Goal: Information Seeking & Learning: Learn about a topic

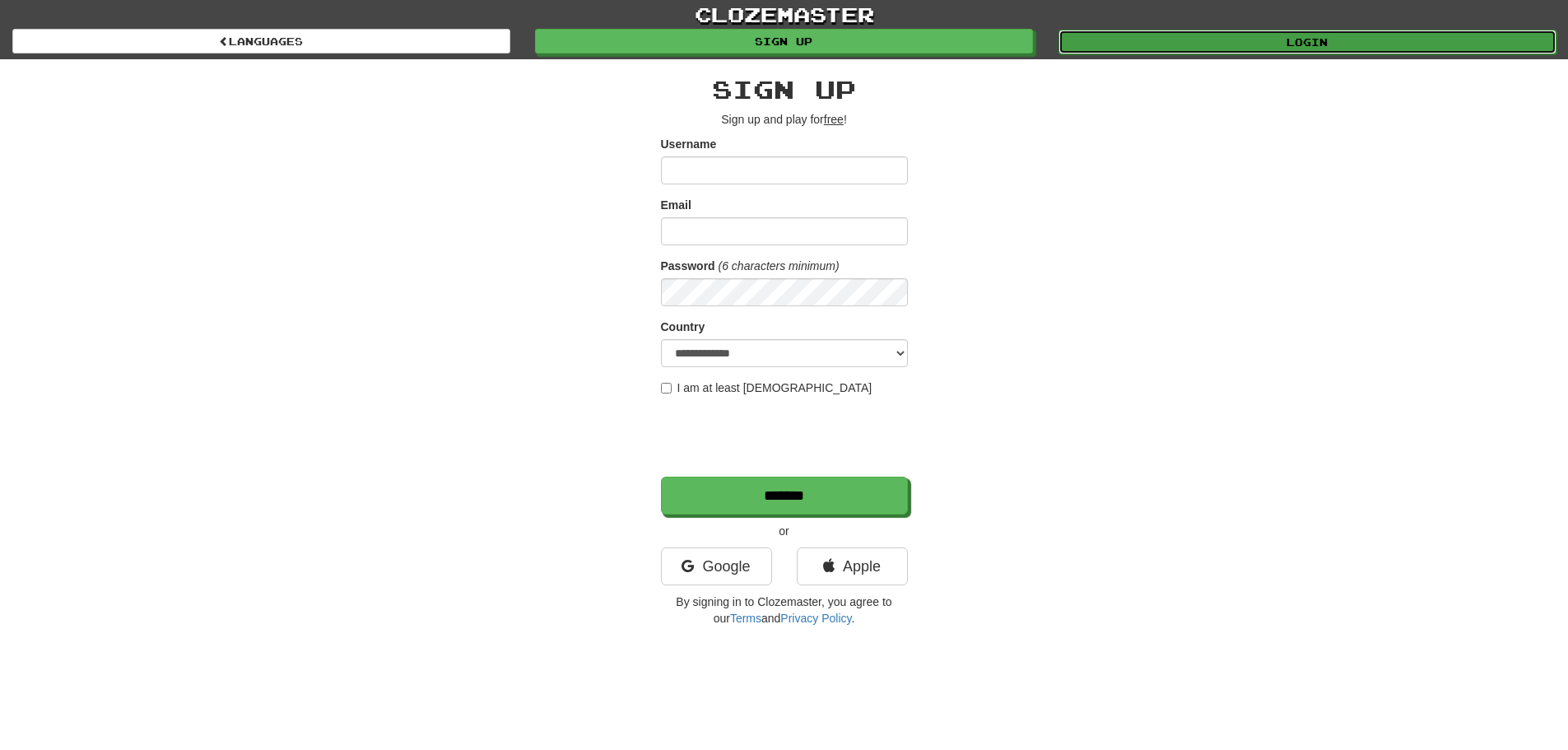
click at [1226, 37] on link "Login" at bounding box center [1308, 42] width 498 height 25
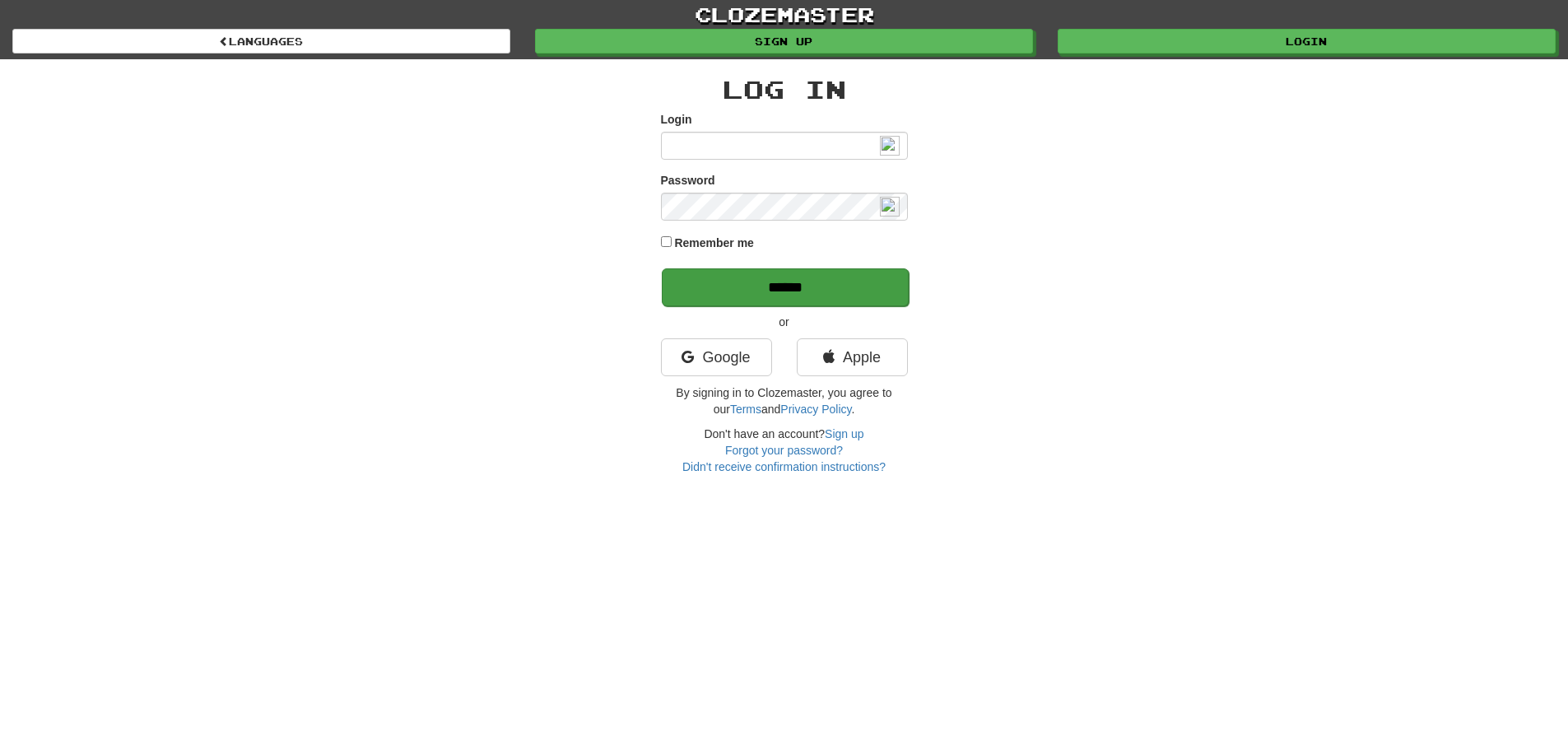
type input "**********"
click at [758, 279] on input "******" at bounding box center [785, 287] width 247 height 38
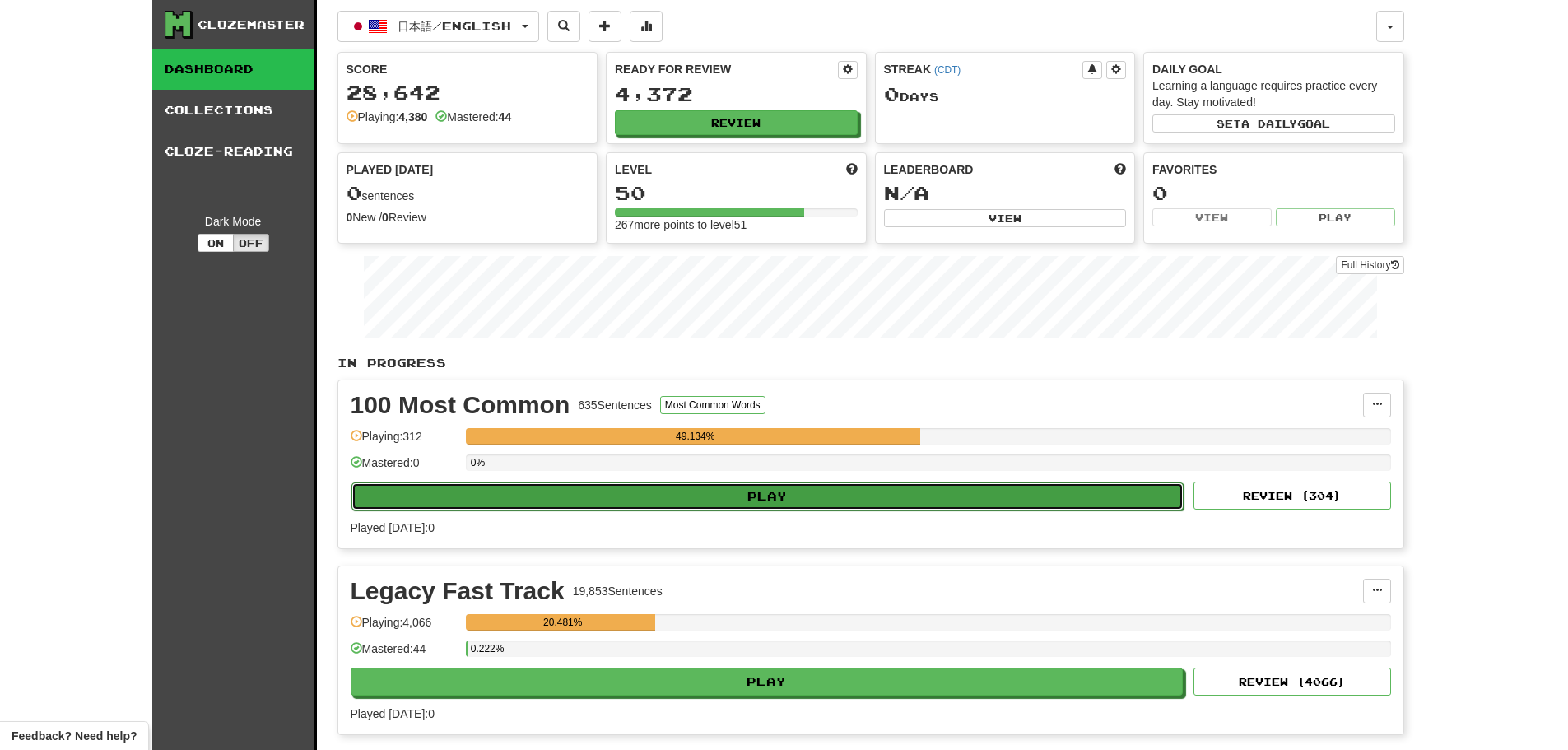
click at [666, 493] on button "Play" at bounding box center [768, 496] width 833 height 28
select select "**"
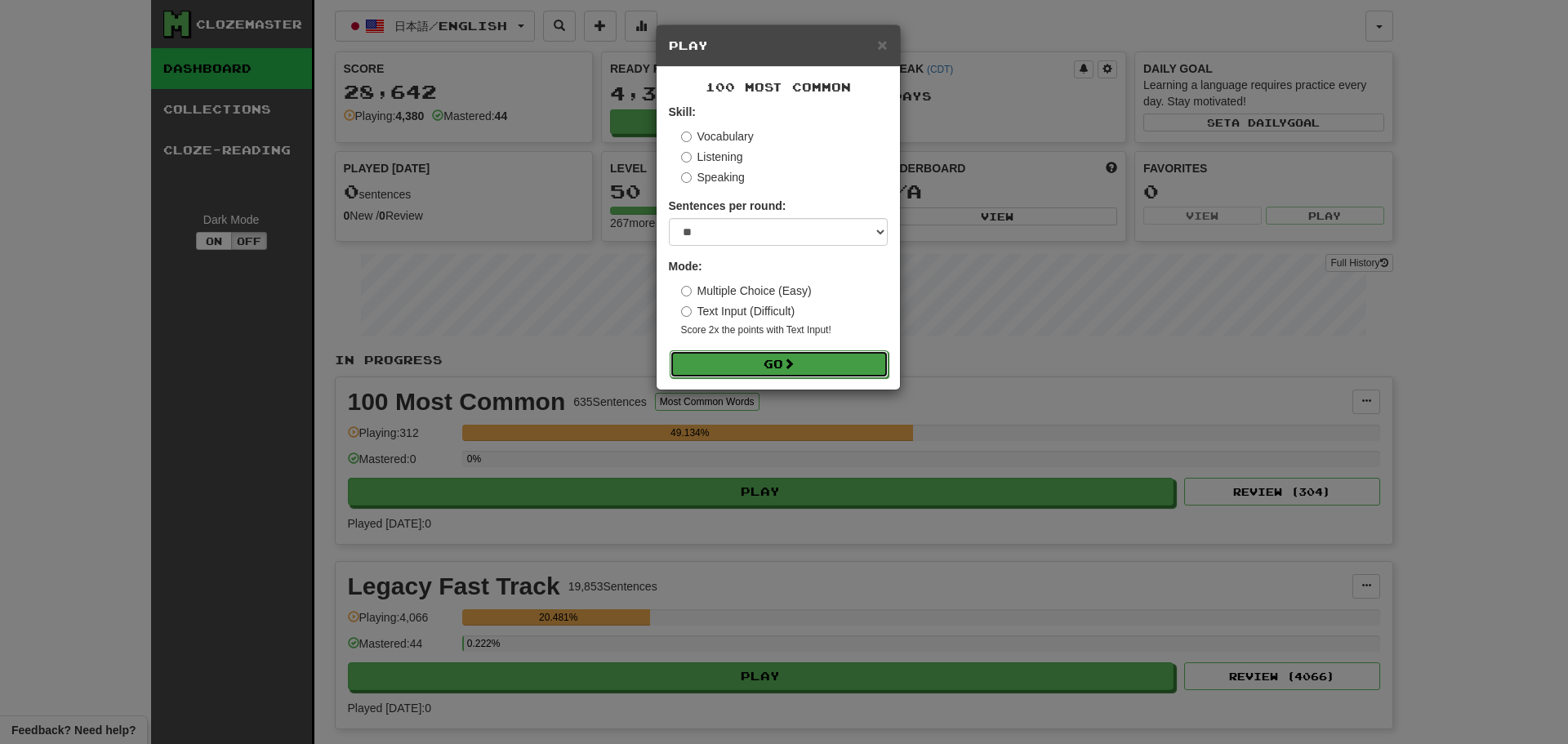
click at [749, 368] on button "Go" at bounding box center [779, 364] width 219 height 27
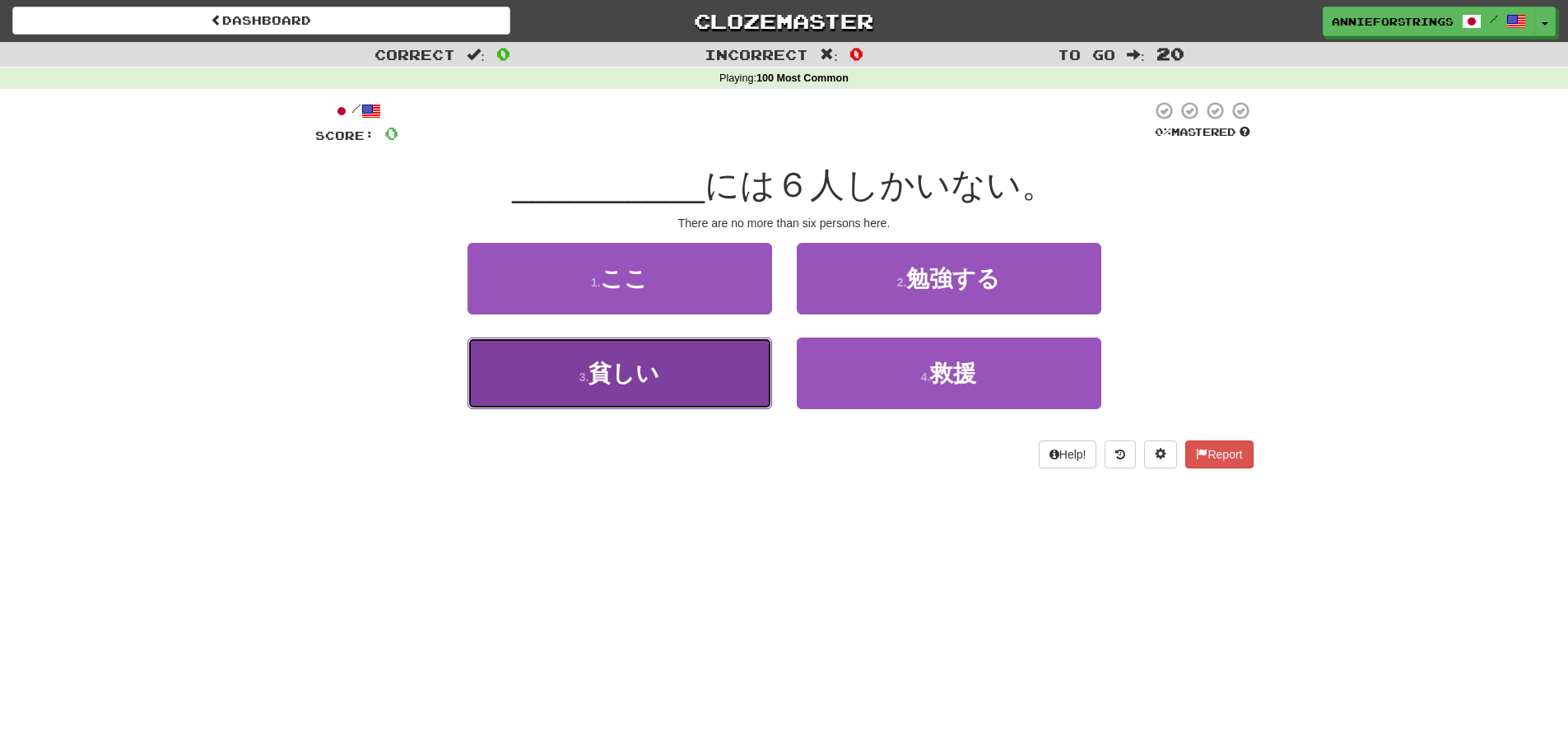
click at [730, 356] on button "3 . 貧しい" at bounding box center [620, 373] width 305 height 71
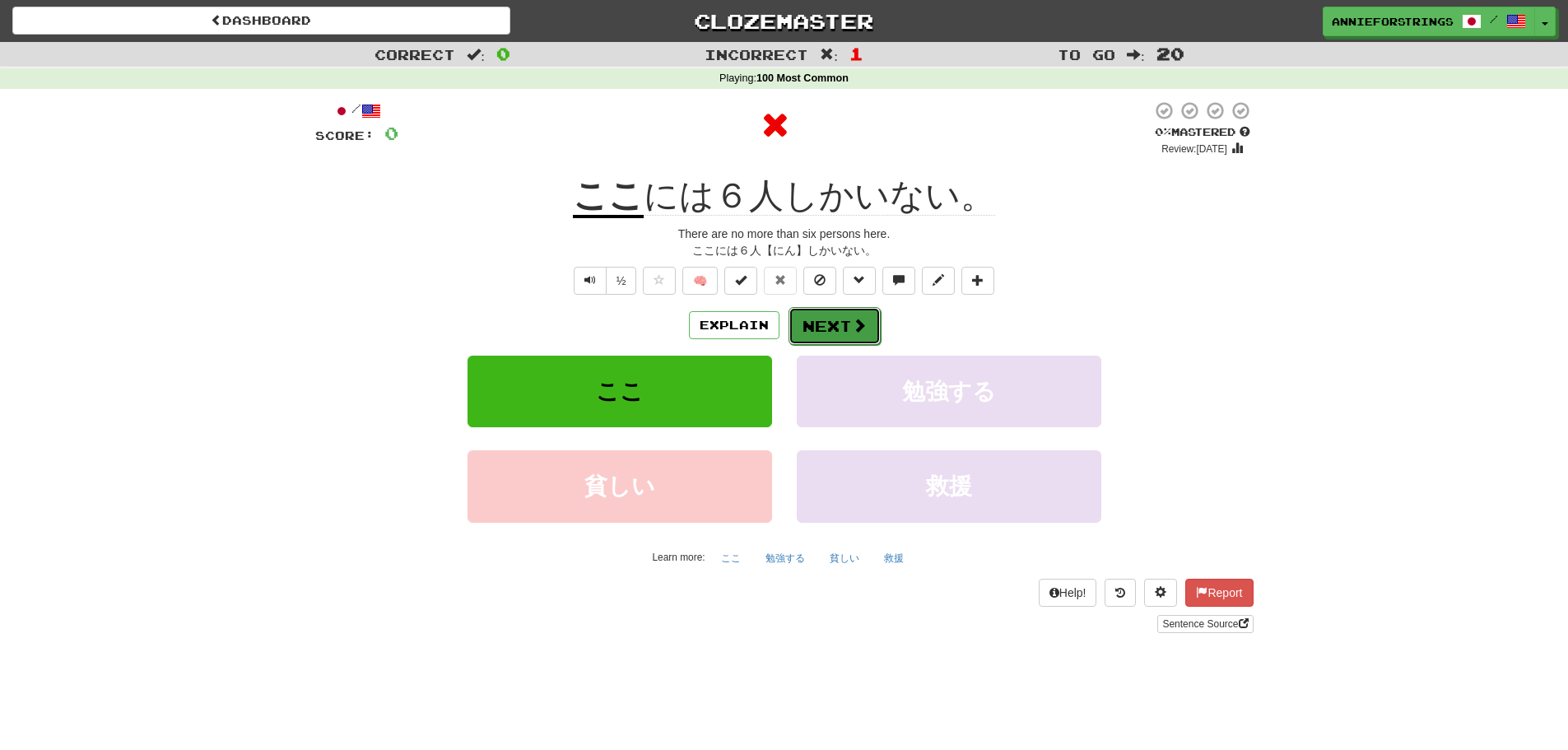
click at [837, 322] on button "Next" at bounding box center [834, 326] width 92 height 38
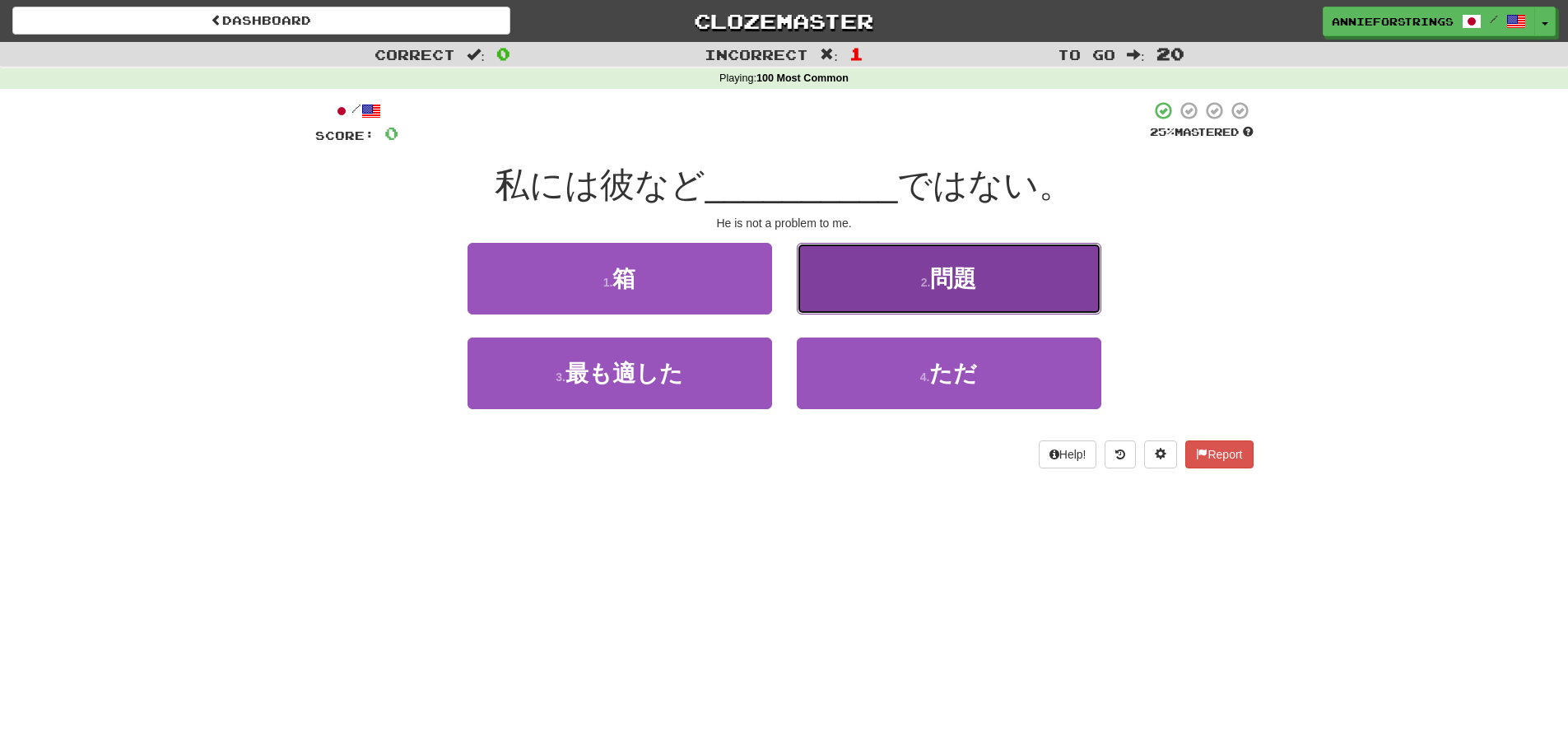
click at [860, 301] on button "2 . 問題" at bounding box center [949, 279] width 305 height 71
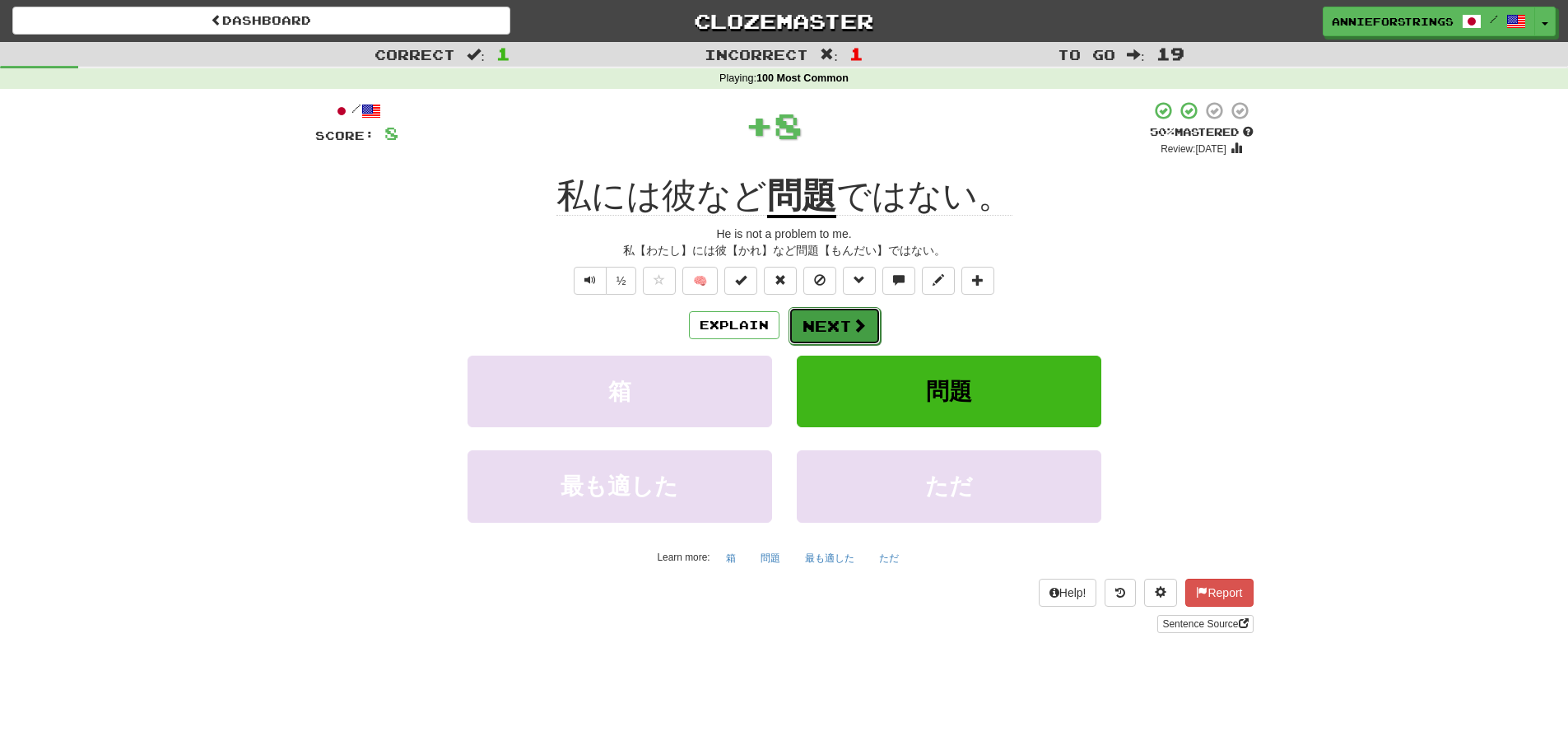
click at [852, 329] on span at bounding box center [859, 324] width 15 height 15
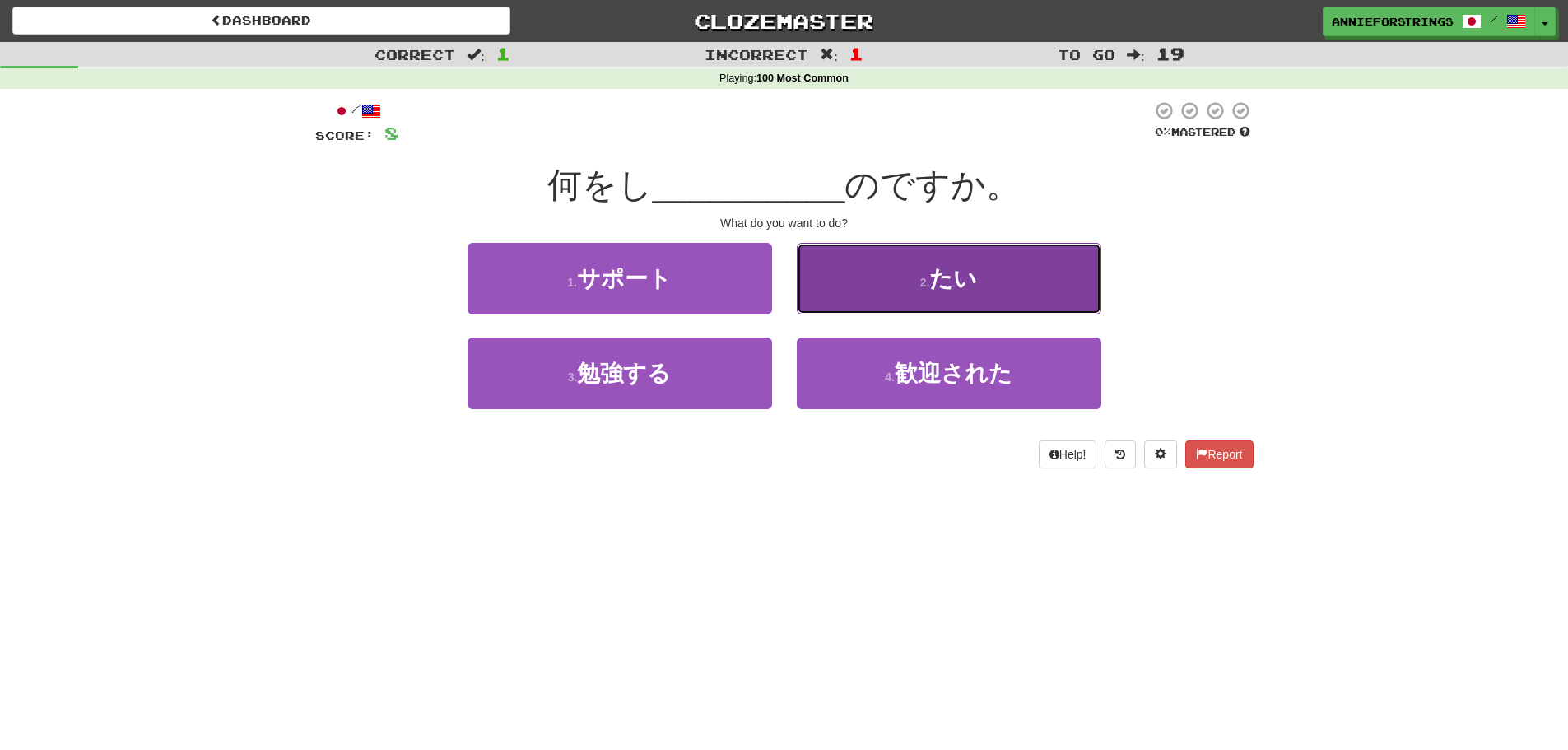
click at [853, 293] on button "2 . たい" at bounding box center [949, 279] width 305 height 71
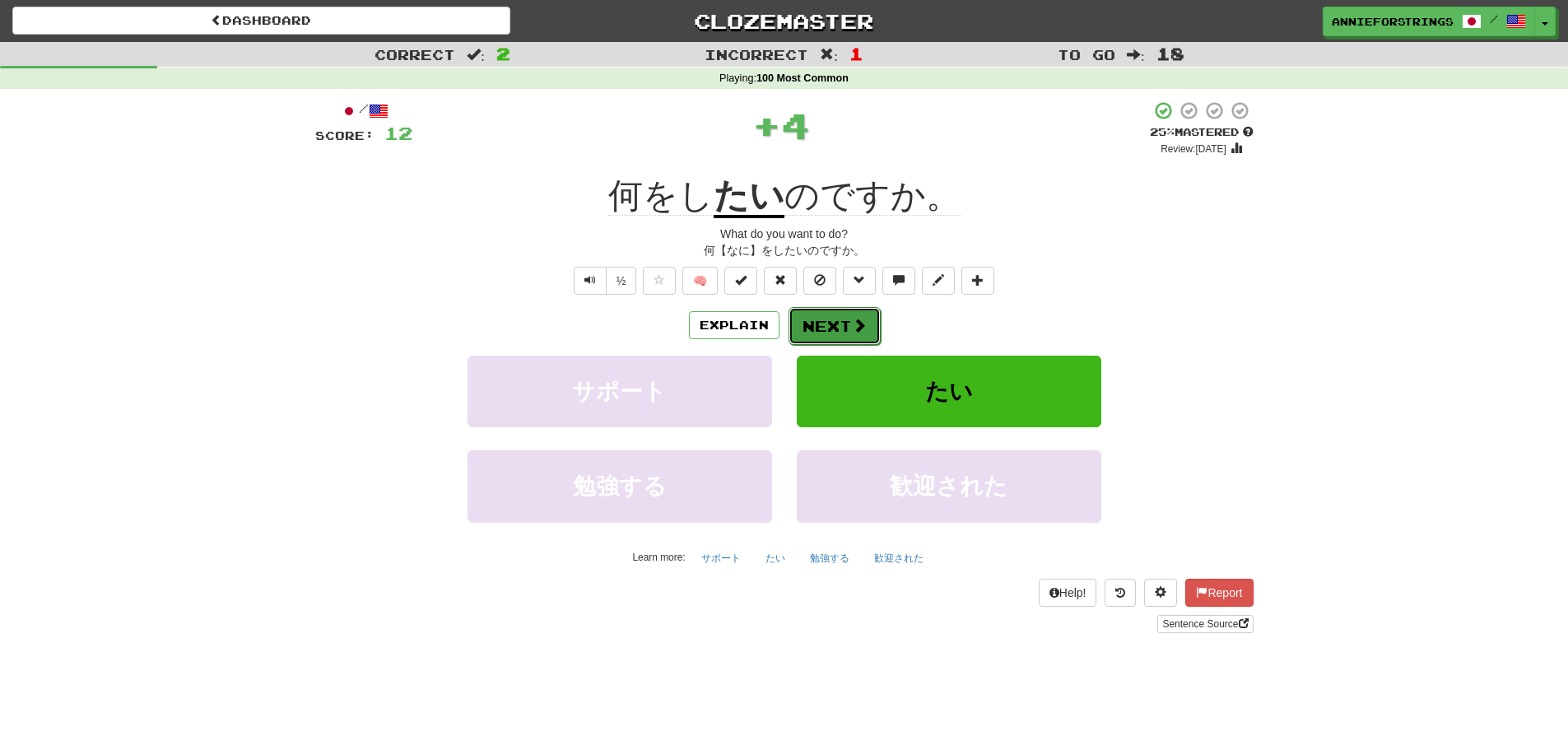
click at [853, 307] on button "Next" at bounding box center [834, 326] width 92 height 38
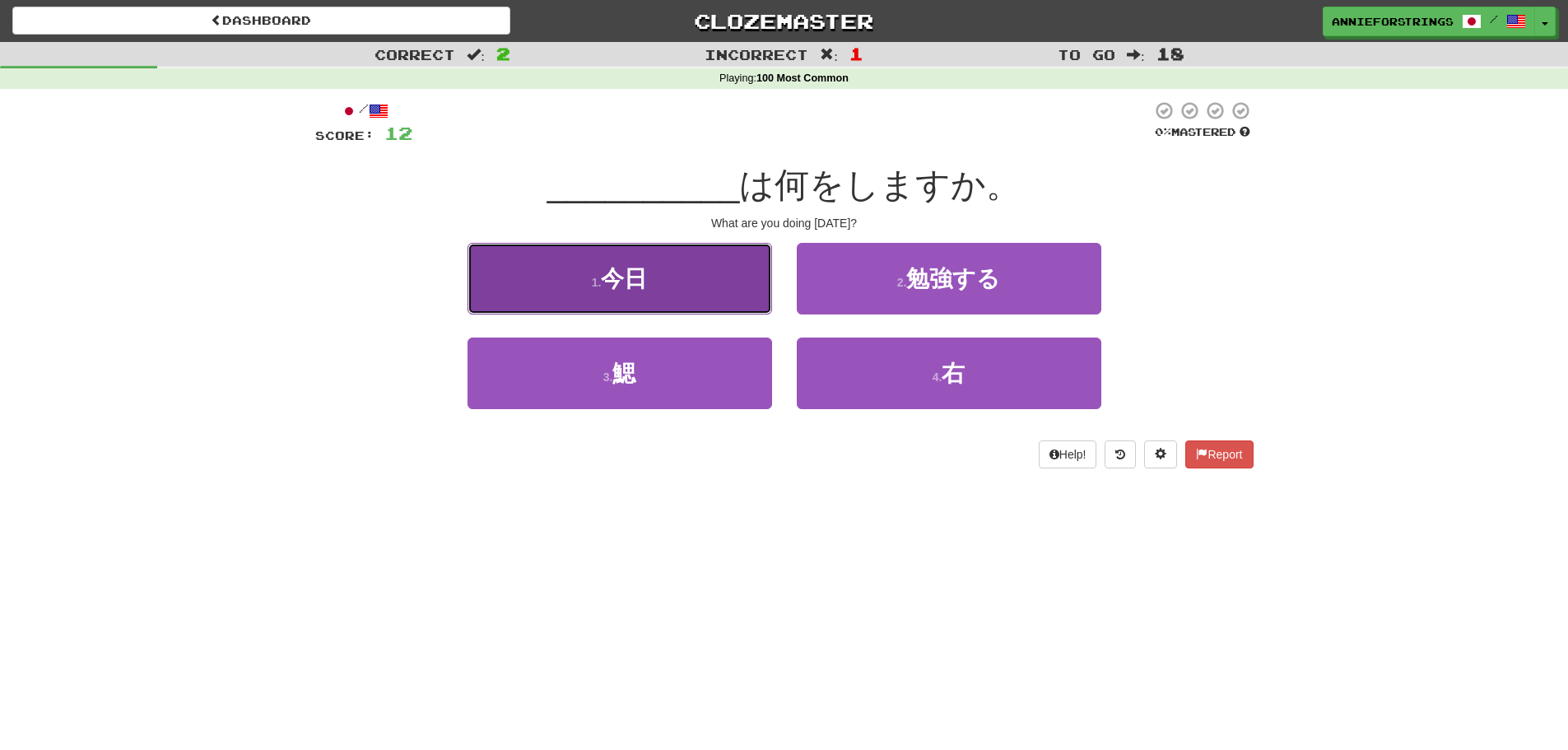
click at [524, 297] on button "1 . 今日" at bounding box center [620, 279] width 305 height 71
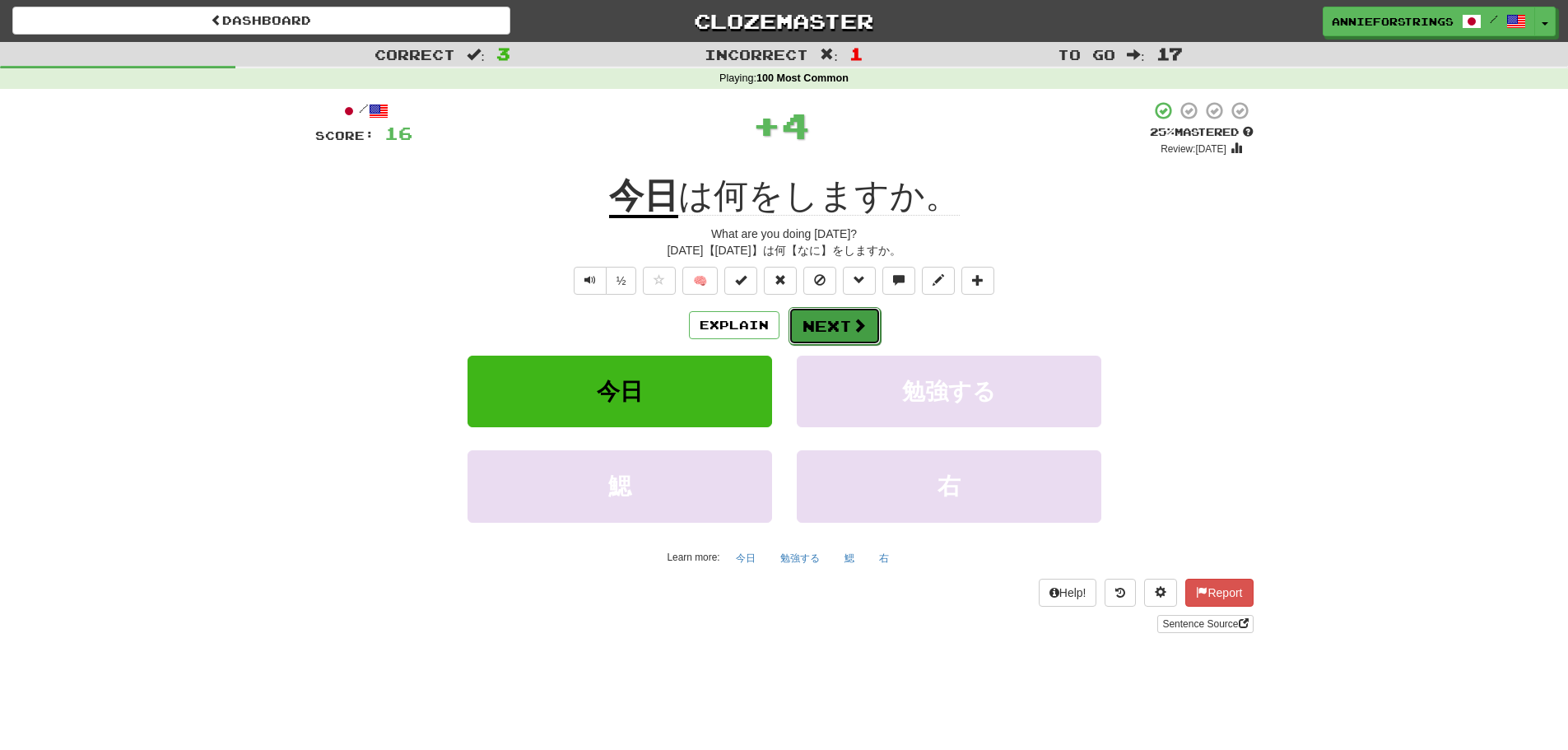
click at [832, 316] on button "Next" at bounding box center [834, 326] width 92 height 38
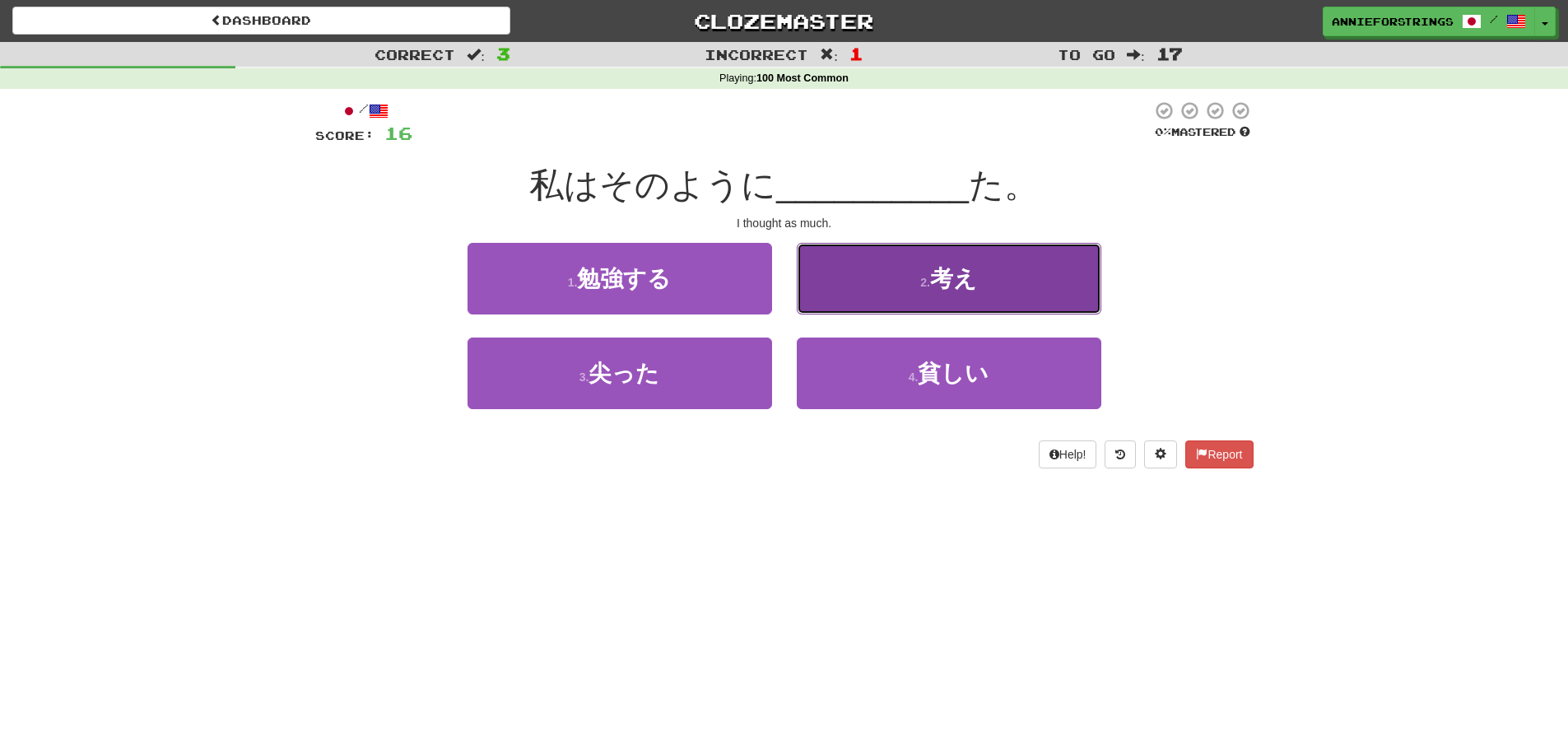
click at [863, 300] on button "2 . 考え" at bounding box center [949, 279] width 305 height 71
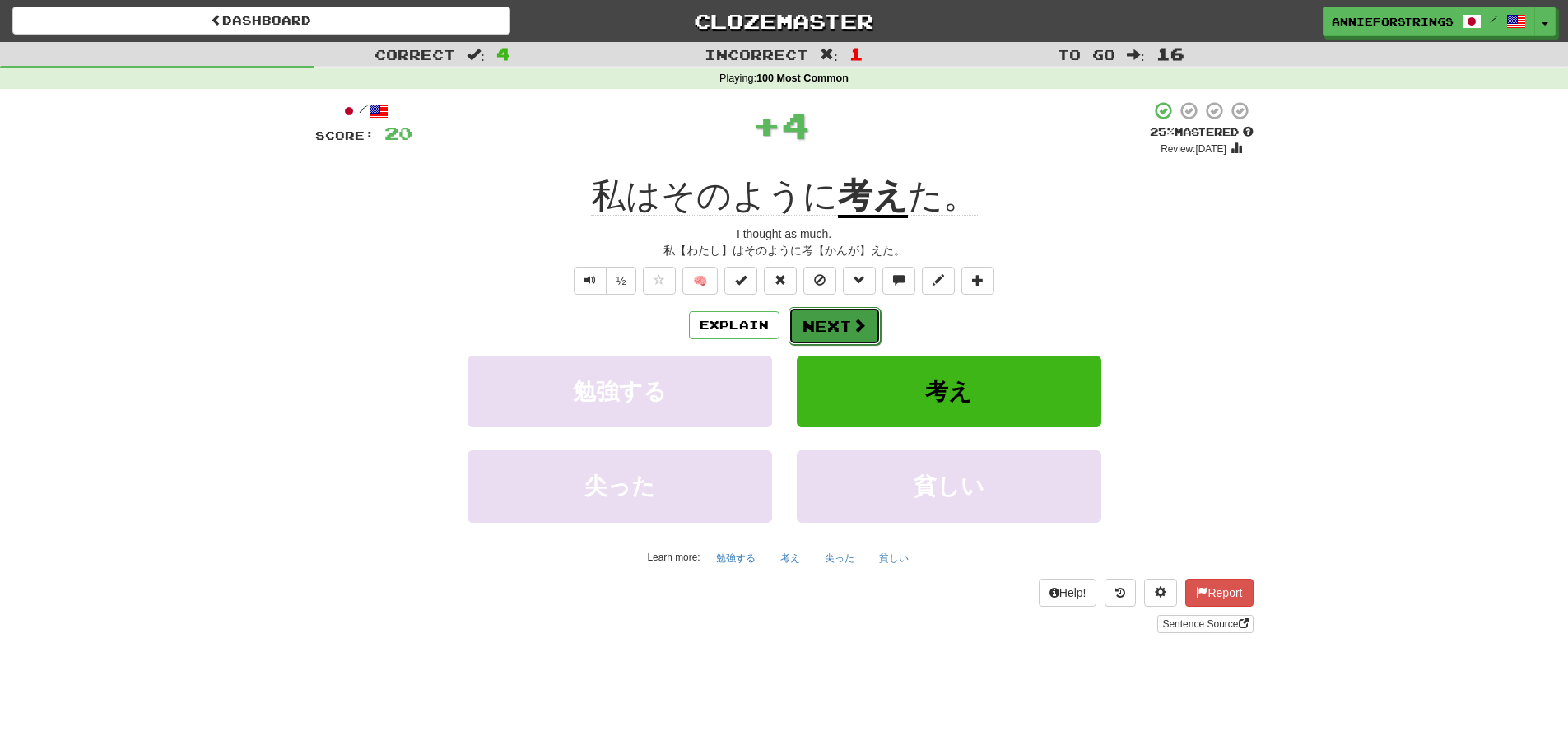
click at [852, 330] on span at bounding box center [859, 324] width 15 height 15
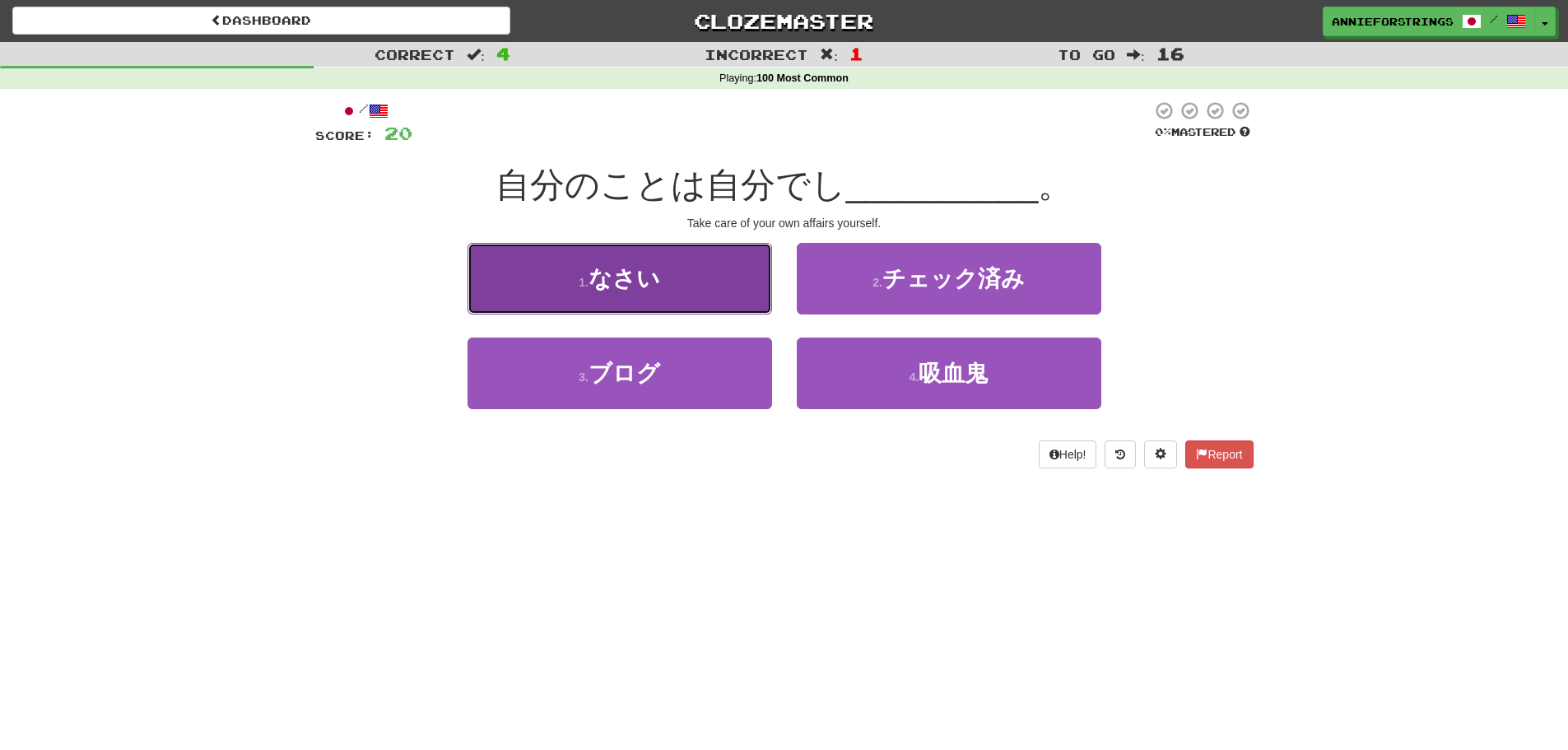
click at [731, 305] on button "1 . なさい" at bounding box center [620, 279] width 305 height 71
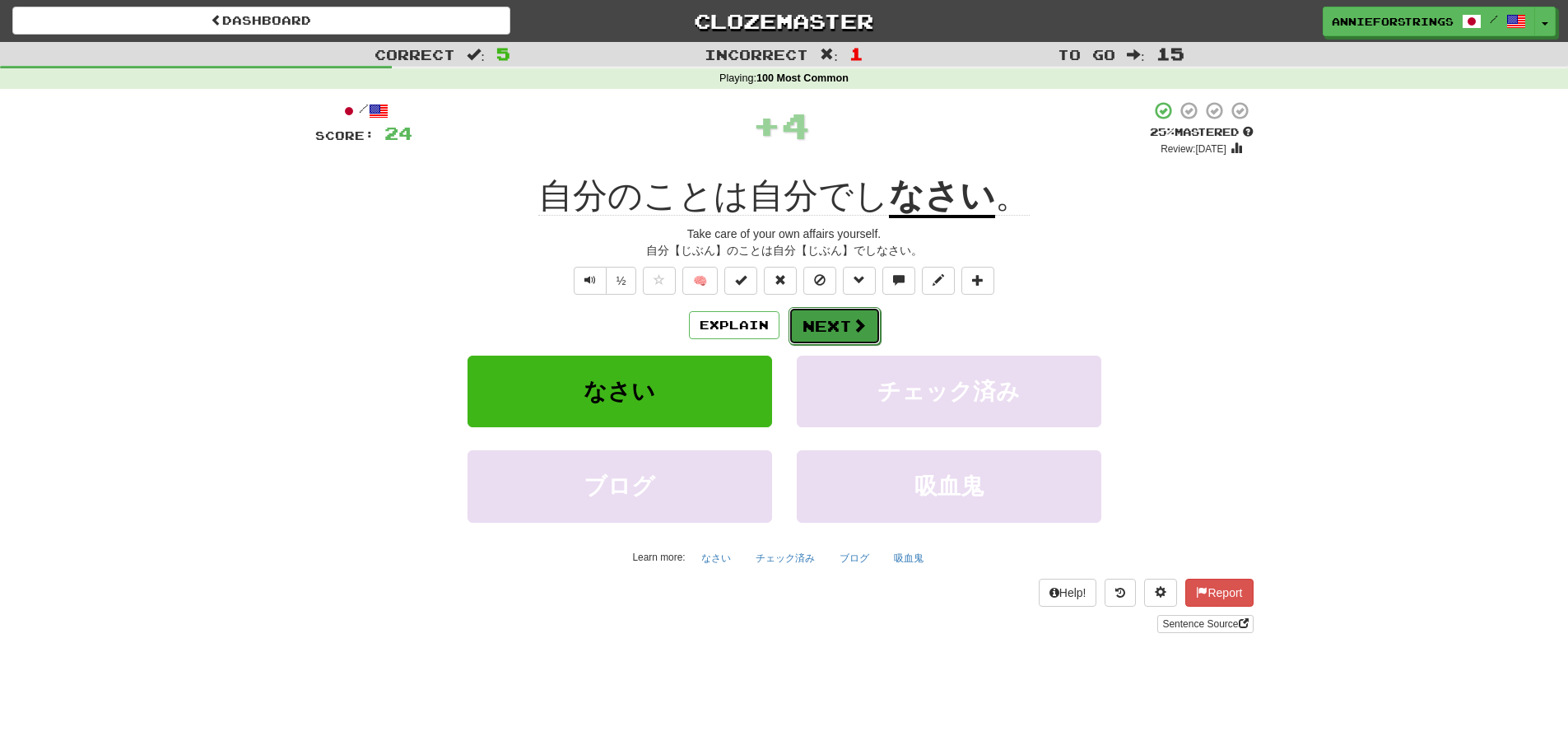
click at [834, 317] on button "Next" at bounding box center [834, 326] width 92 height 38
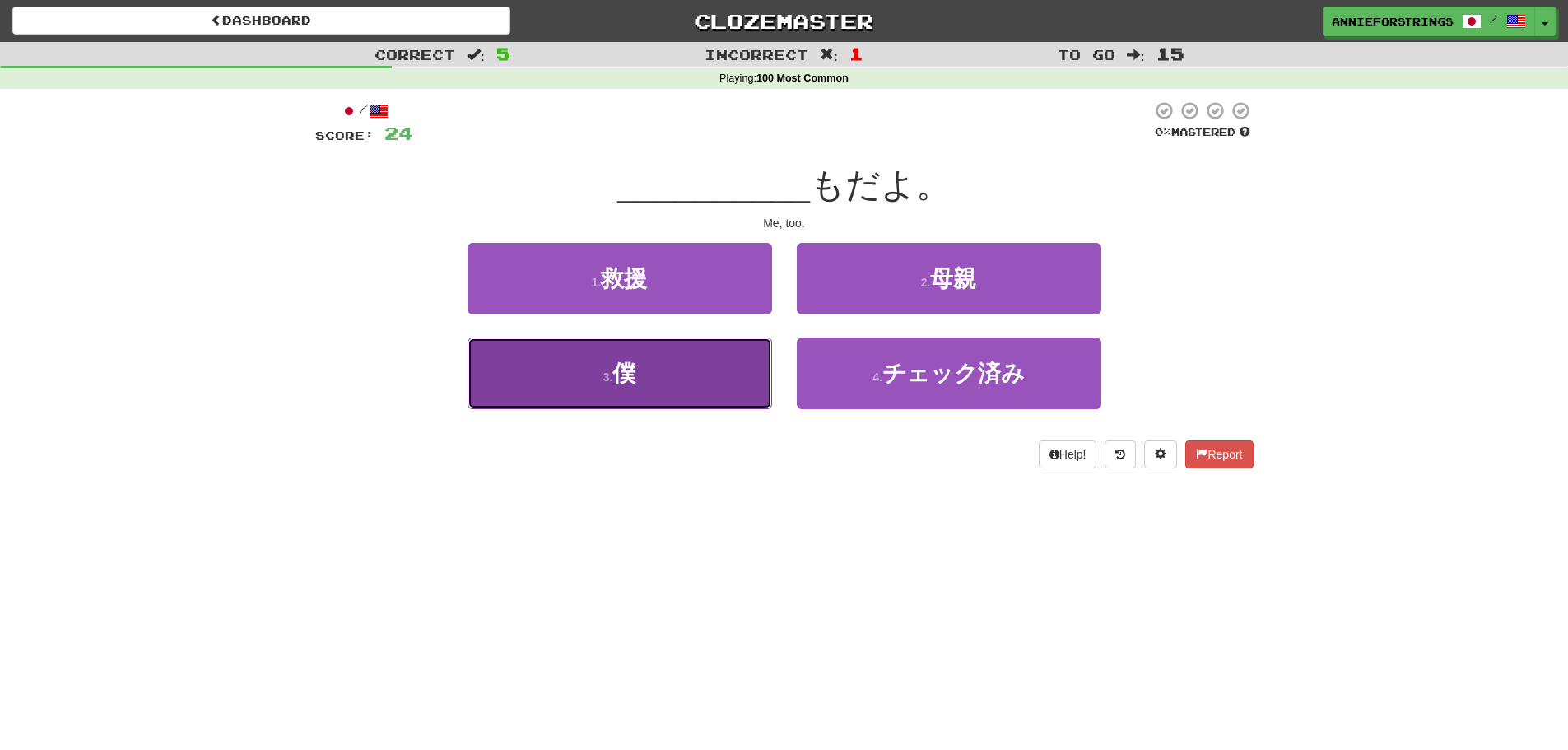
click at [695, 374] on button "3 . 僕" at bounding box center [620, 373] width 305 height 71
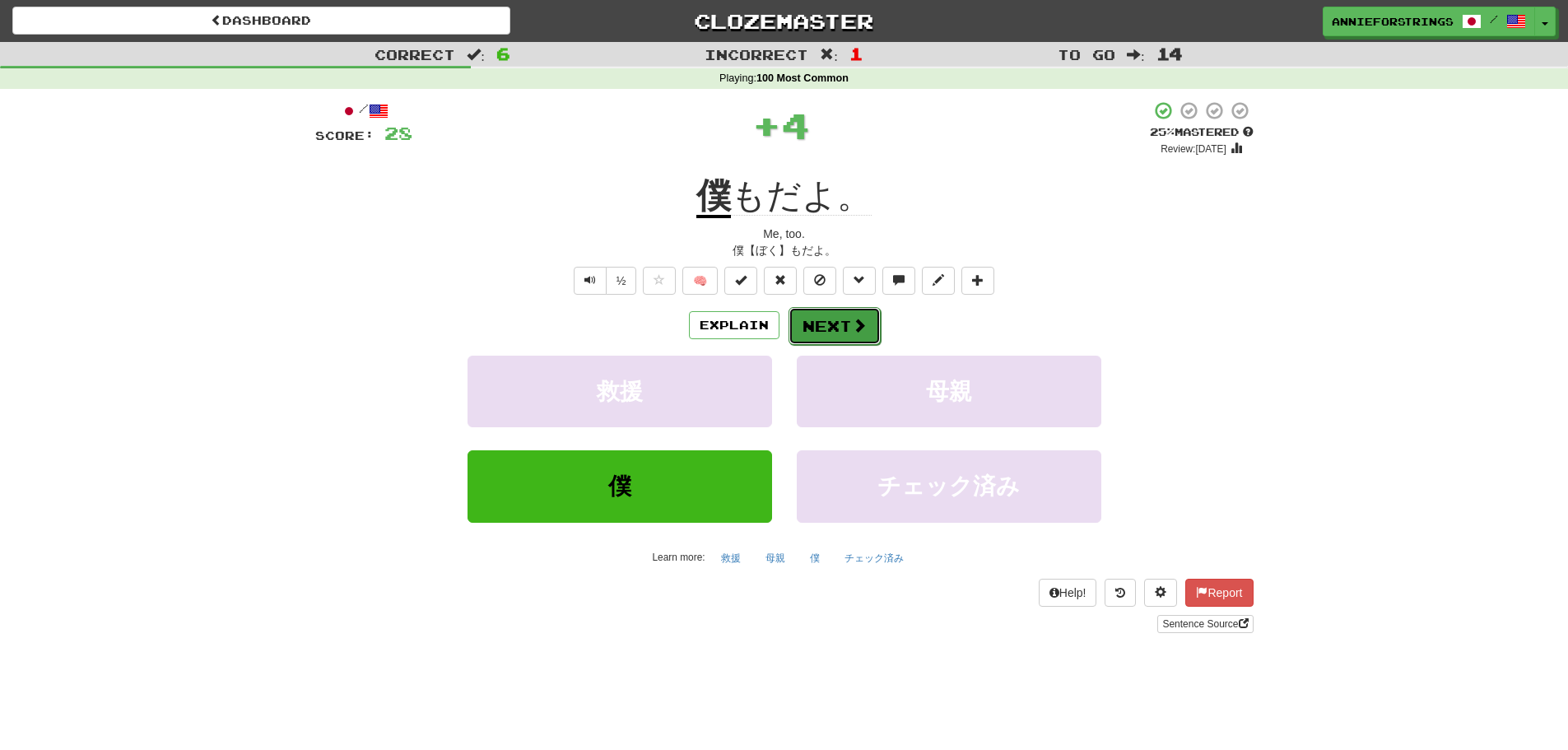
click at [836, 310] on button "Next" at bounding box center [834, 326] width 92 height 38
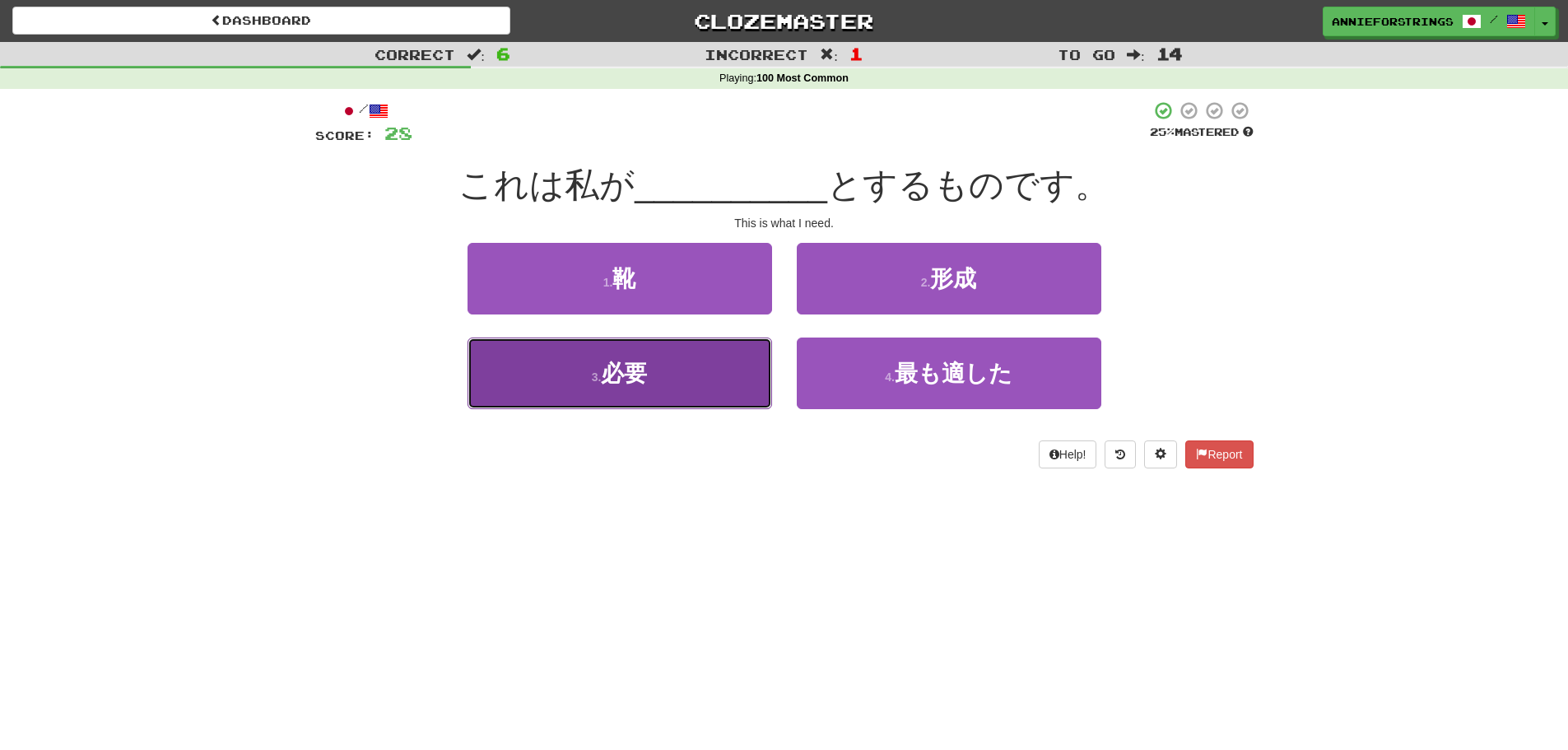
click at [710, 350] on button "3 . 必要" at bounding box center [620, 373] width 305 height 71
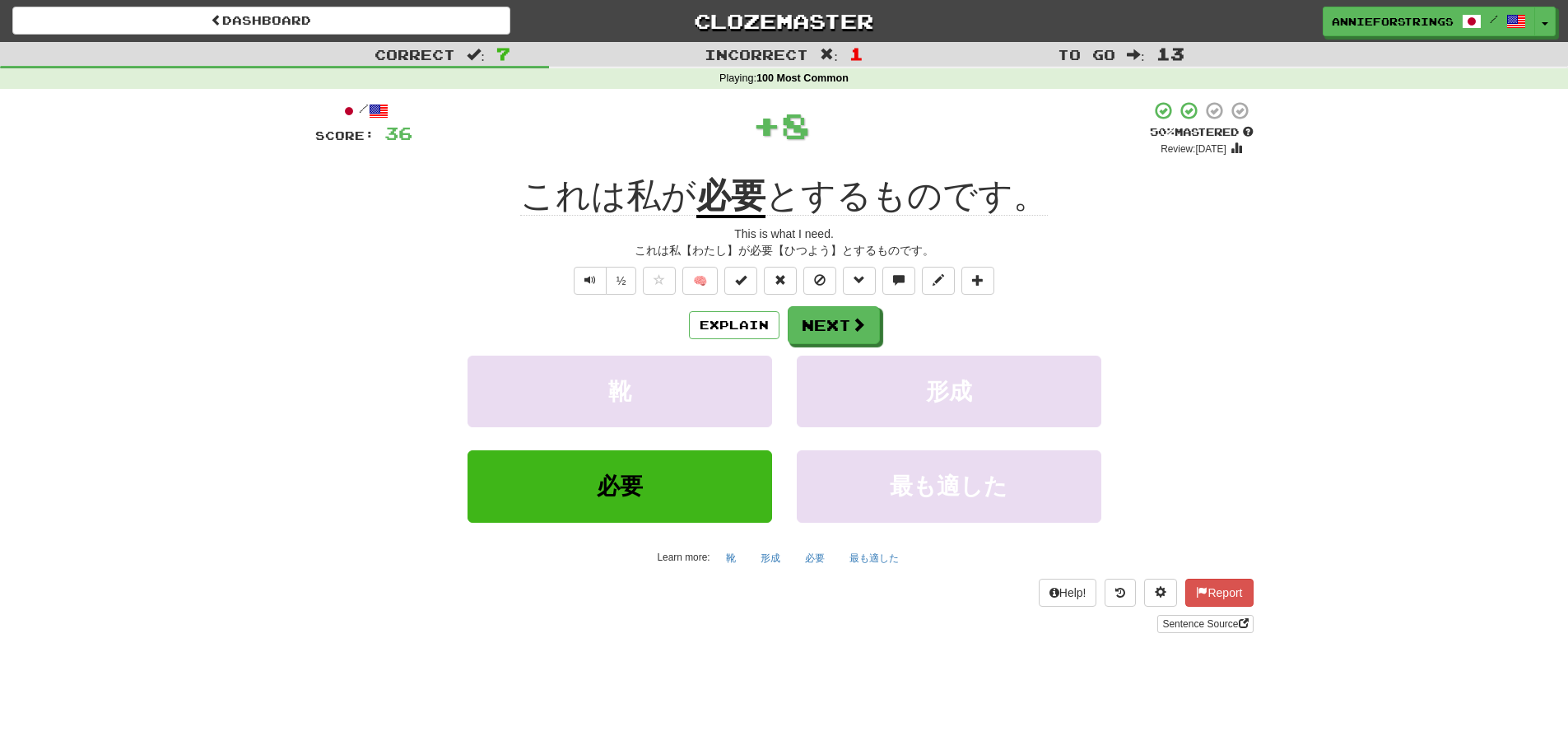
click at [748, 204] on u "必要" at bounding box center [731, 197] width 69 height 42
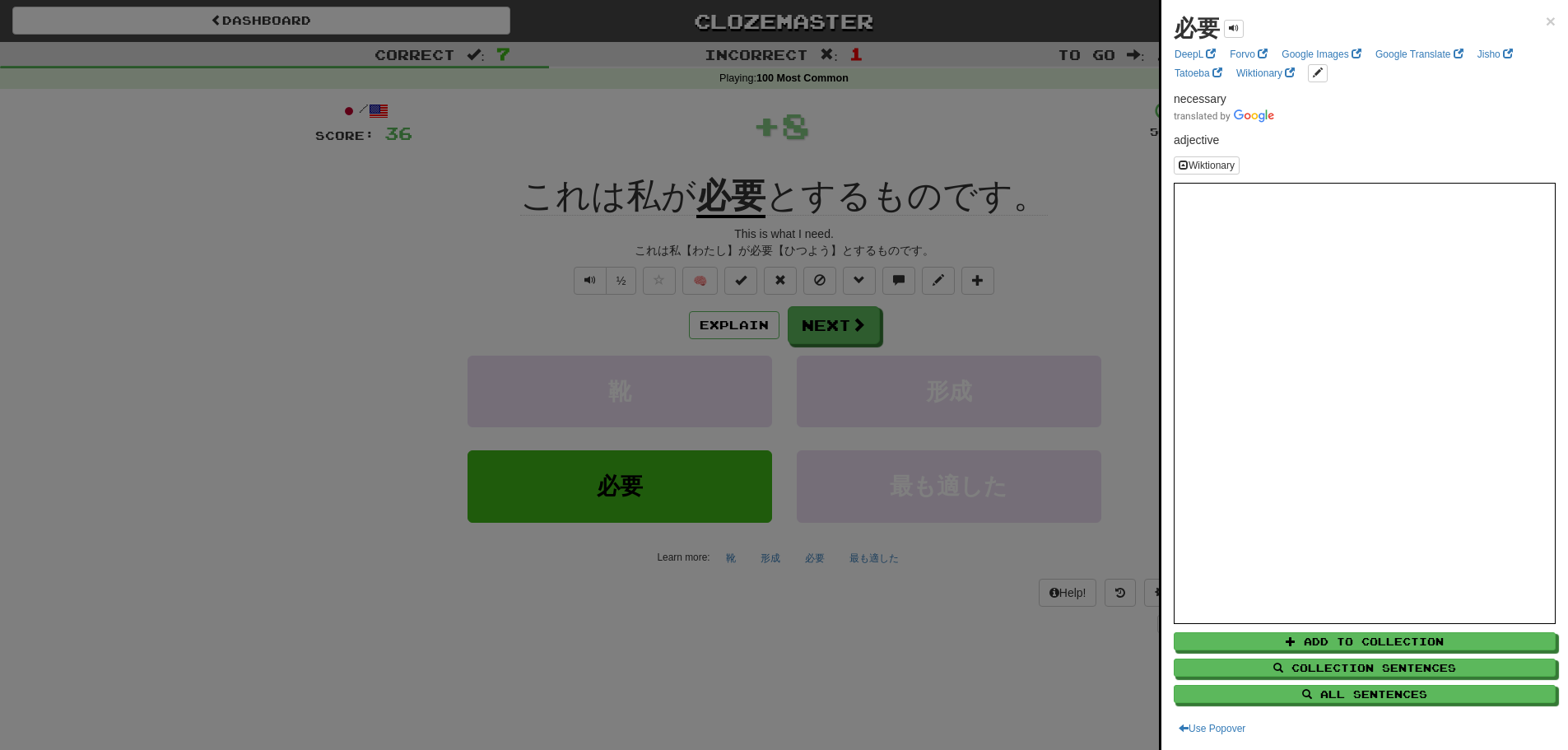
click at [826, 323] on div at bounding box center [784, 375] width 1568 height 750
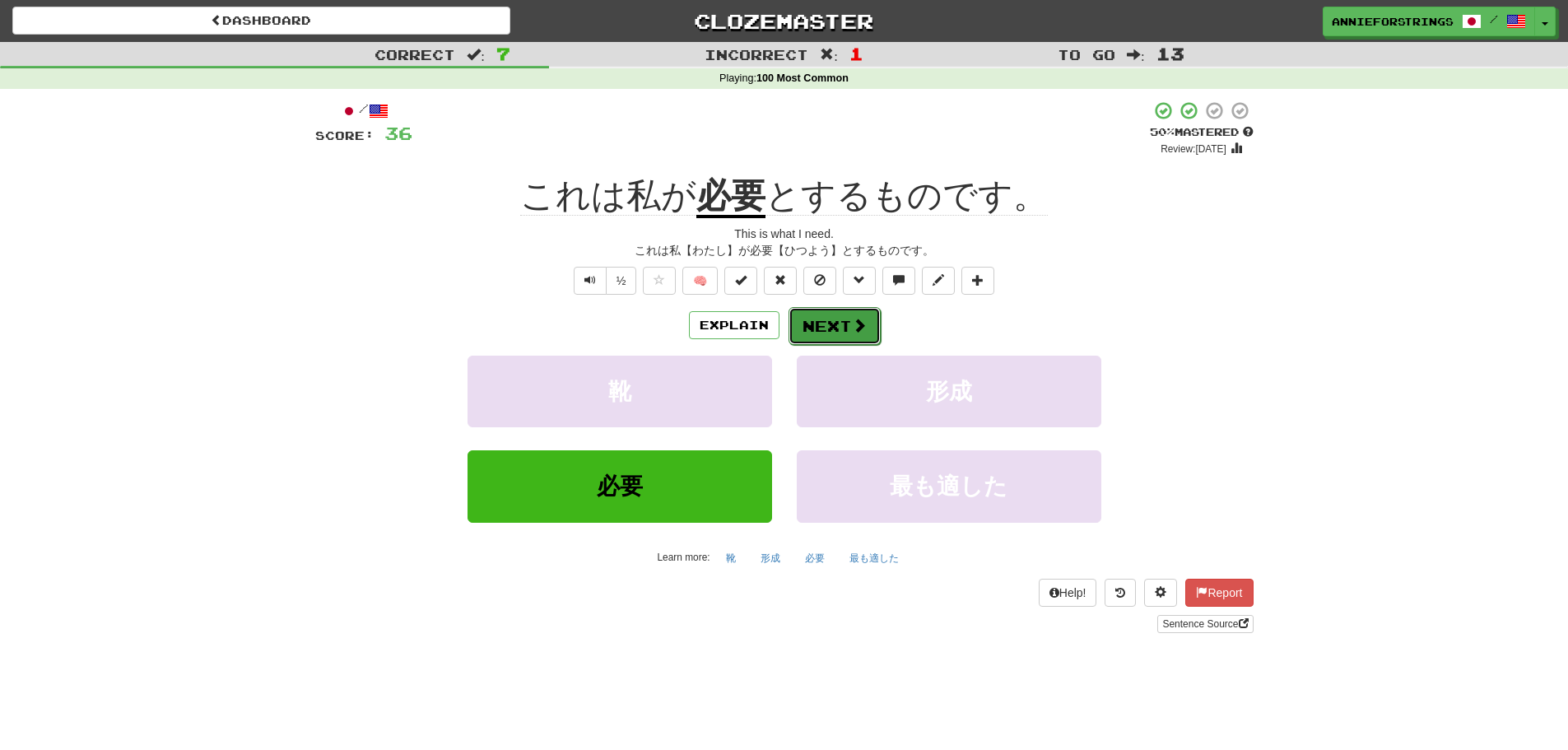
click at [859, 336] on button "Next" at bounding box center [834, 326] width 92 height 38
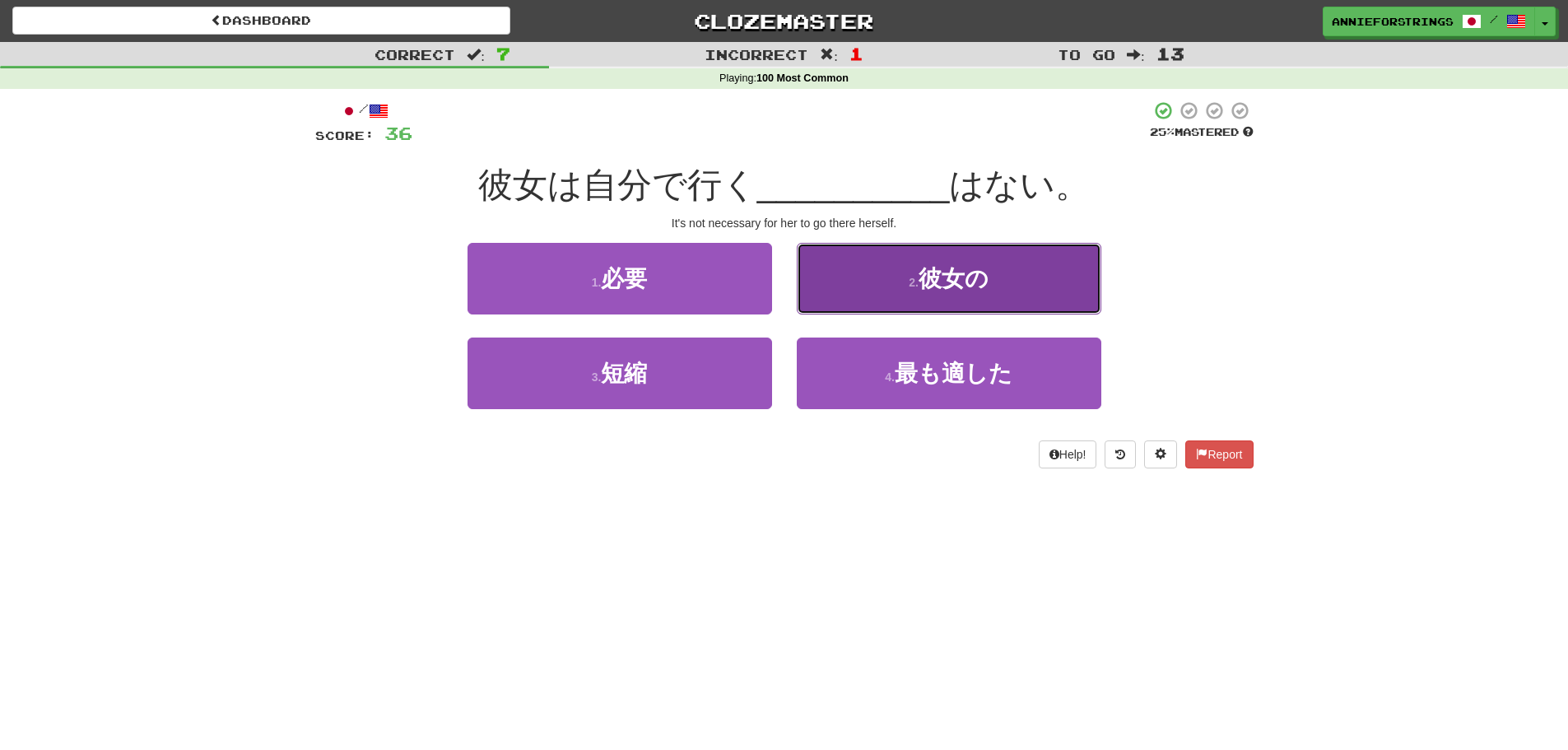
click at [900, 279] on button "2 . 彼女の" at bounding box center [949, 279] width 305 height 71
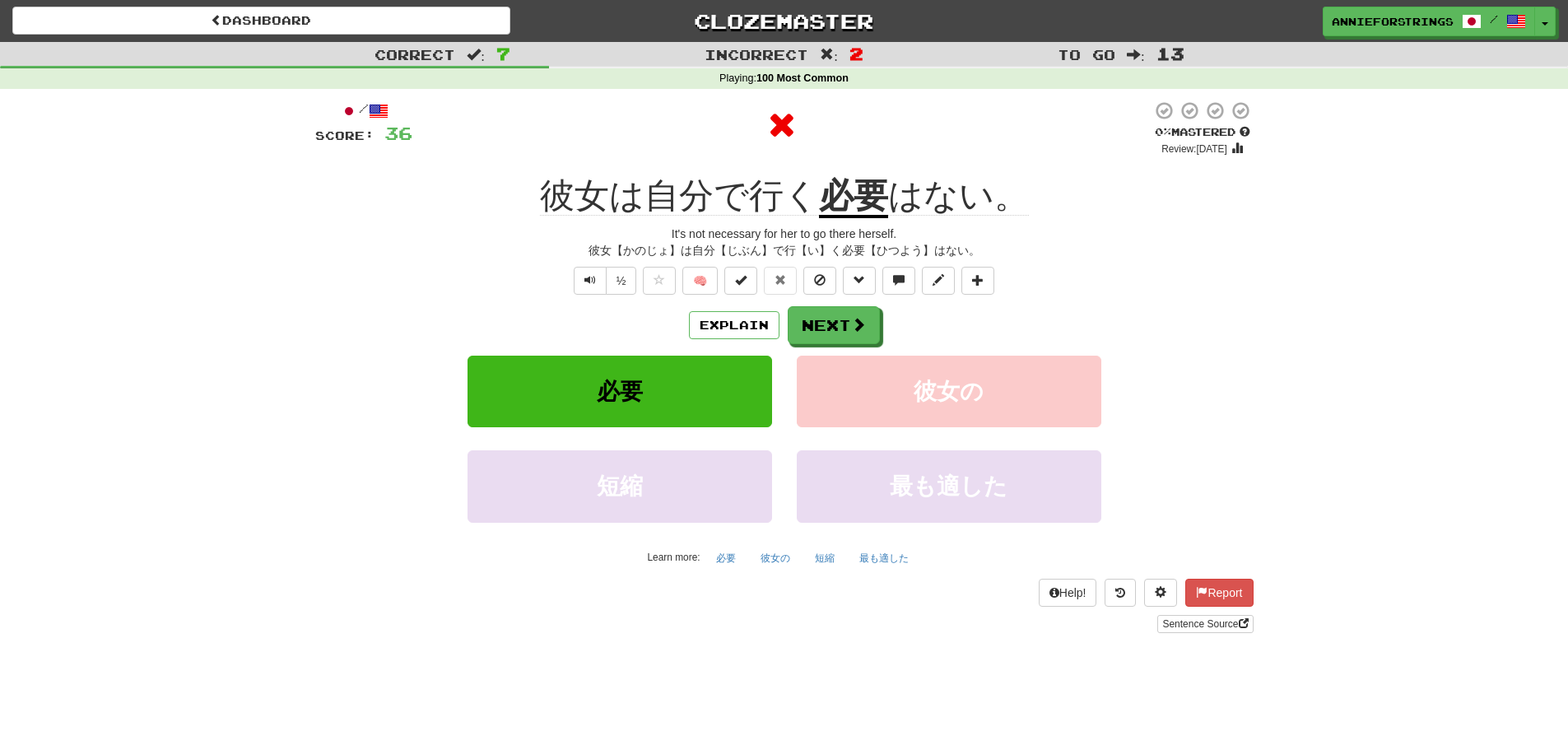
click at [854, 208] on u "必要" at bounding box center [853, 197] width 69 height 42
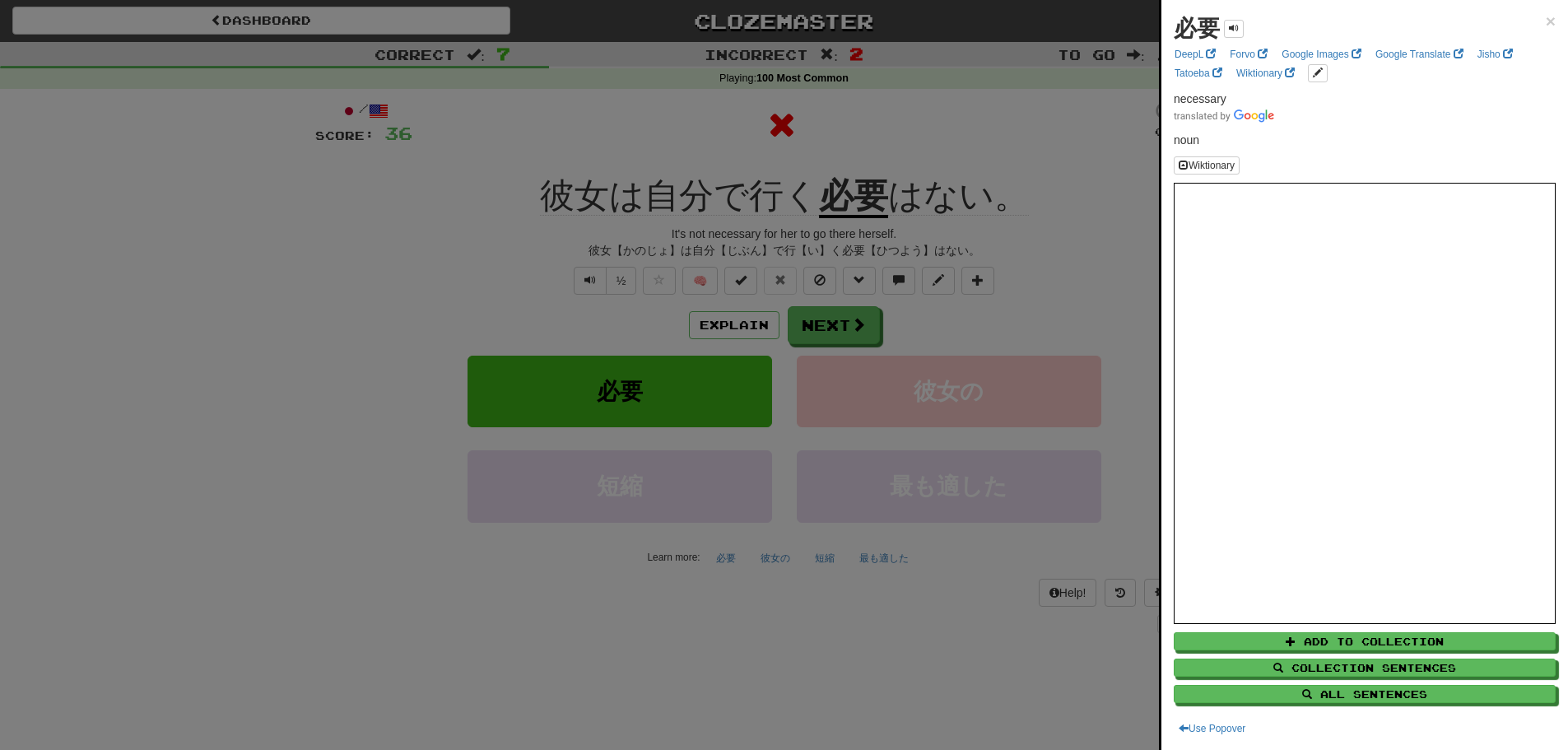
click at [858, 329] on div at bounding box center [784, 375] width 1568 height 750
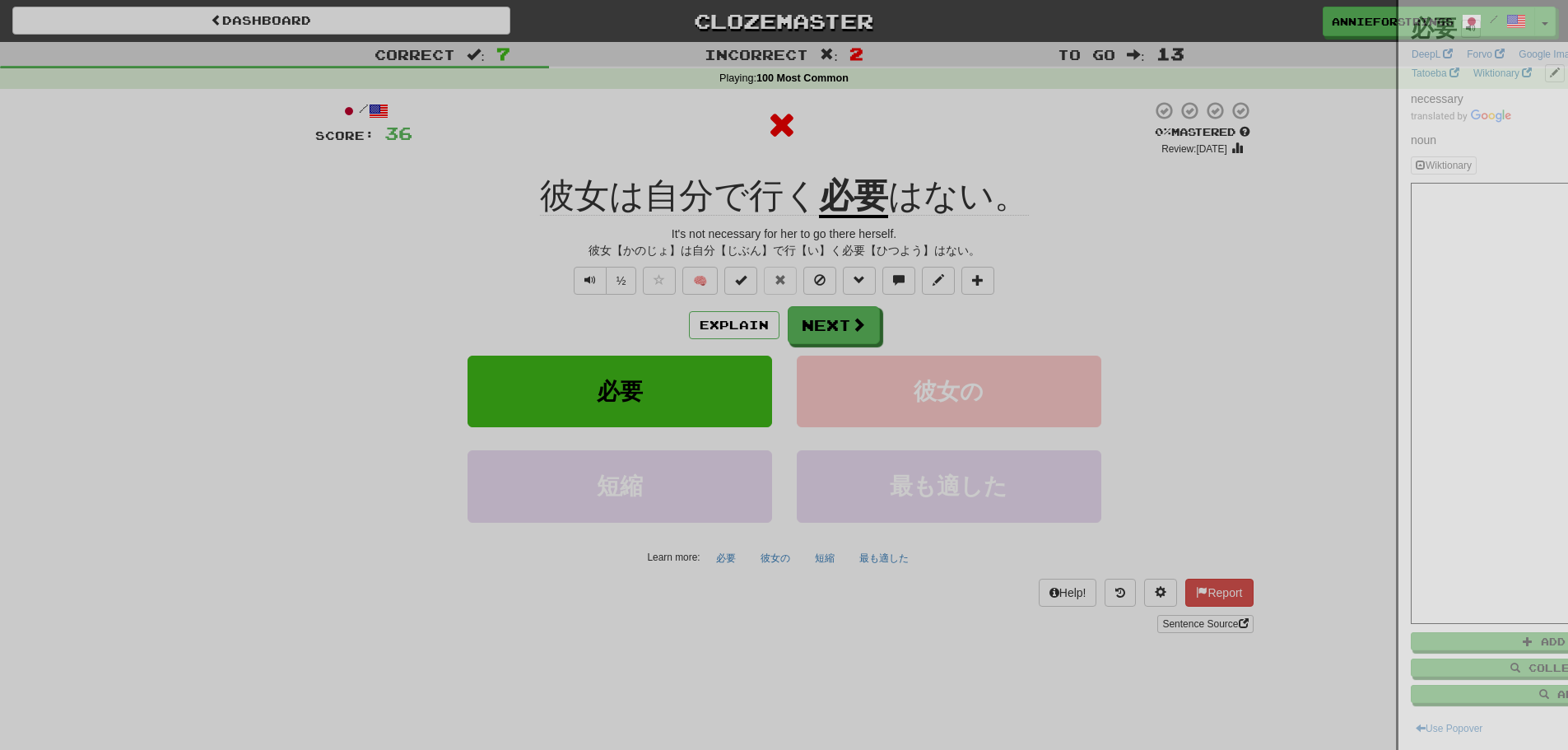
click at [851, 329] on div at bounding box center [784, 375] width 1568 height 750
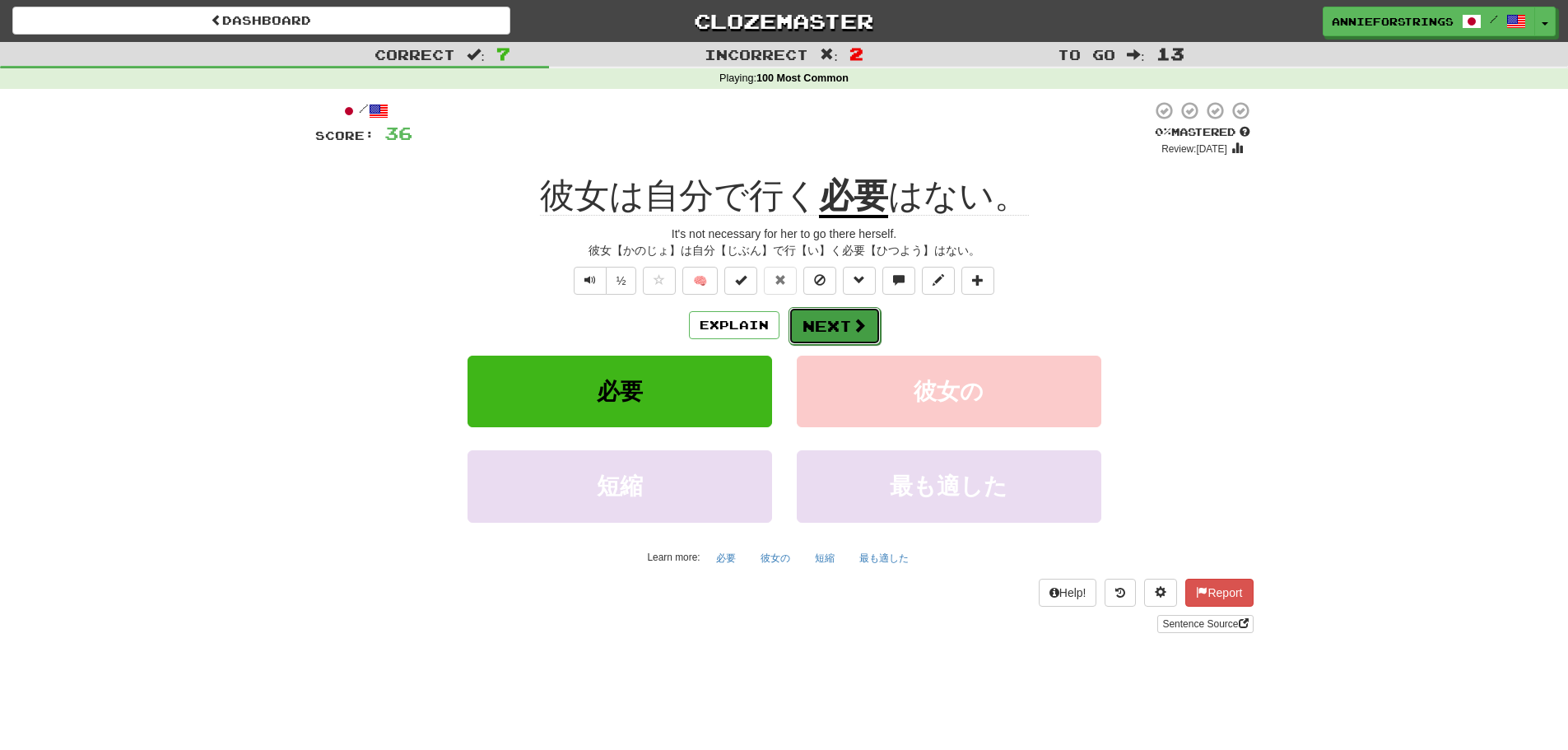
click at [852, 330] on span at bounding box center [859, 324] width 15 height 15
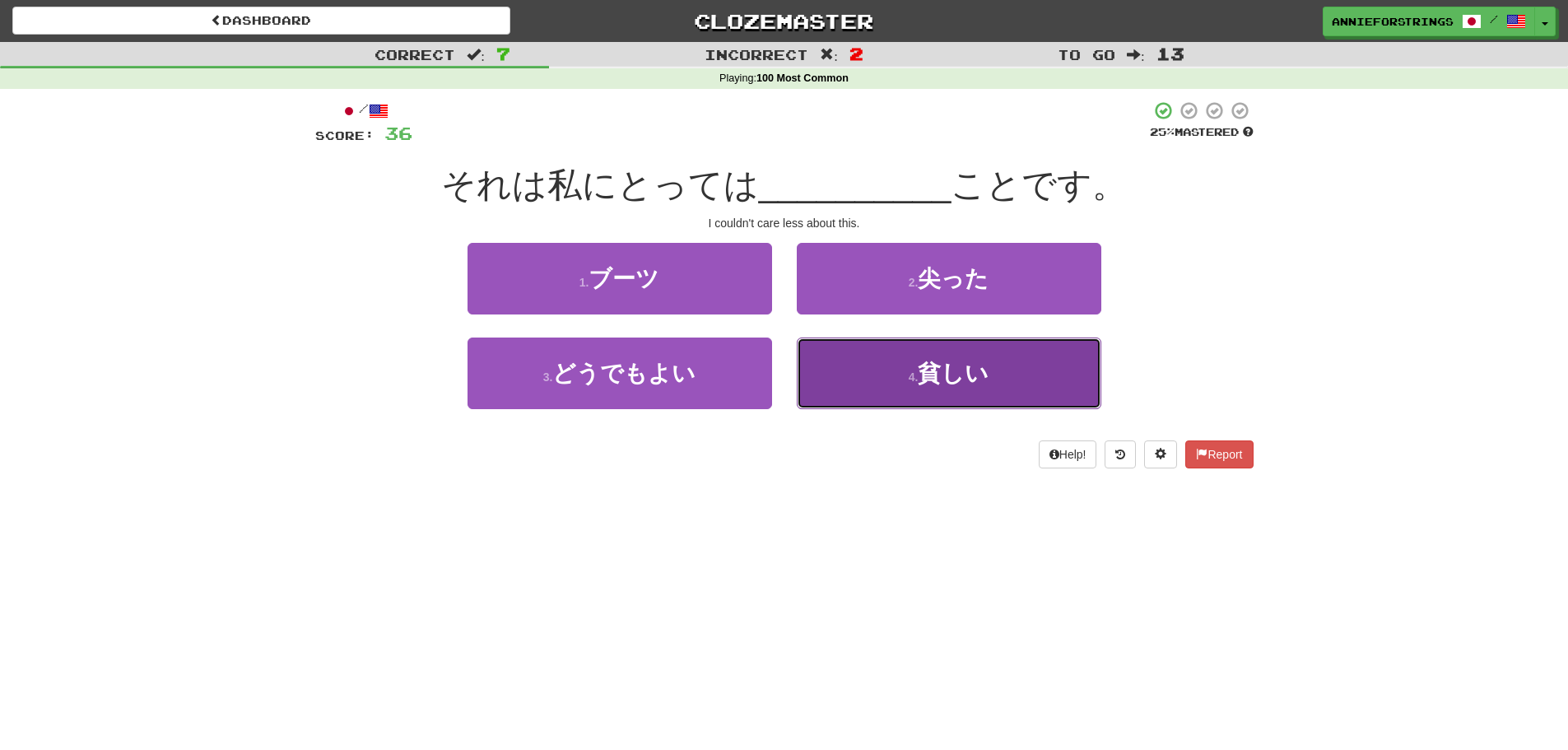
click at [888, 347] on button "4 . 貧しい" at bounding box center [949, 373] width 305 height 71
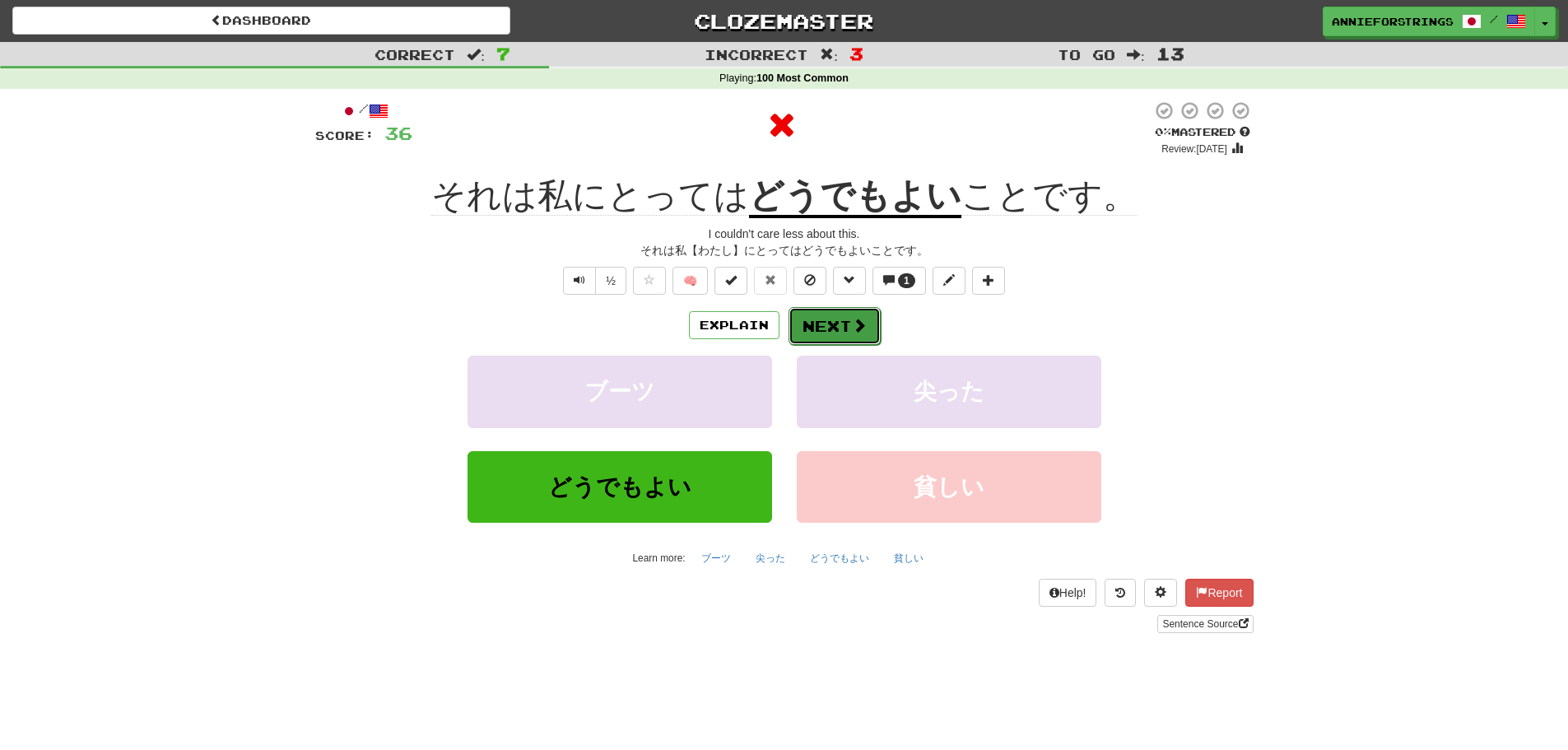
click at [859, 336] on button "Next" at bounding box center [834, 326] width 92 height 38
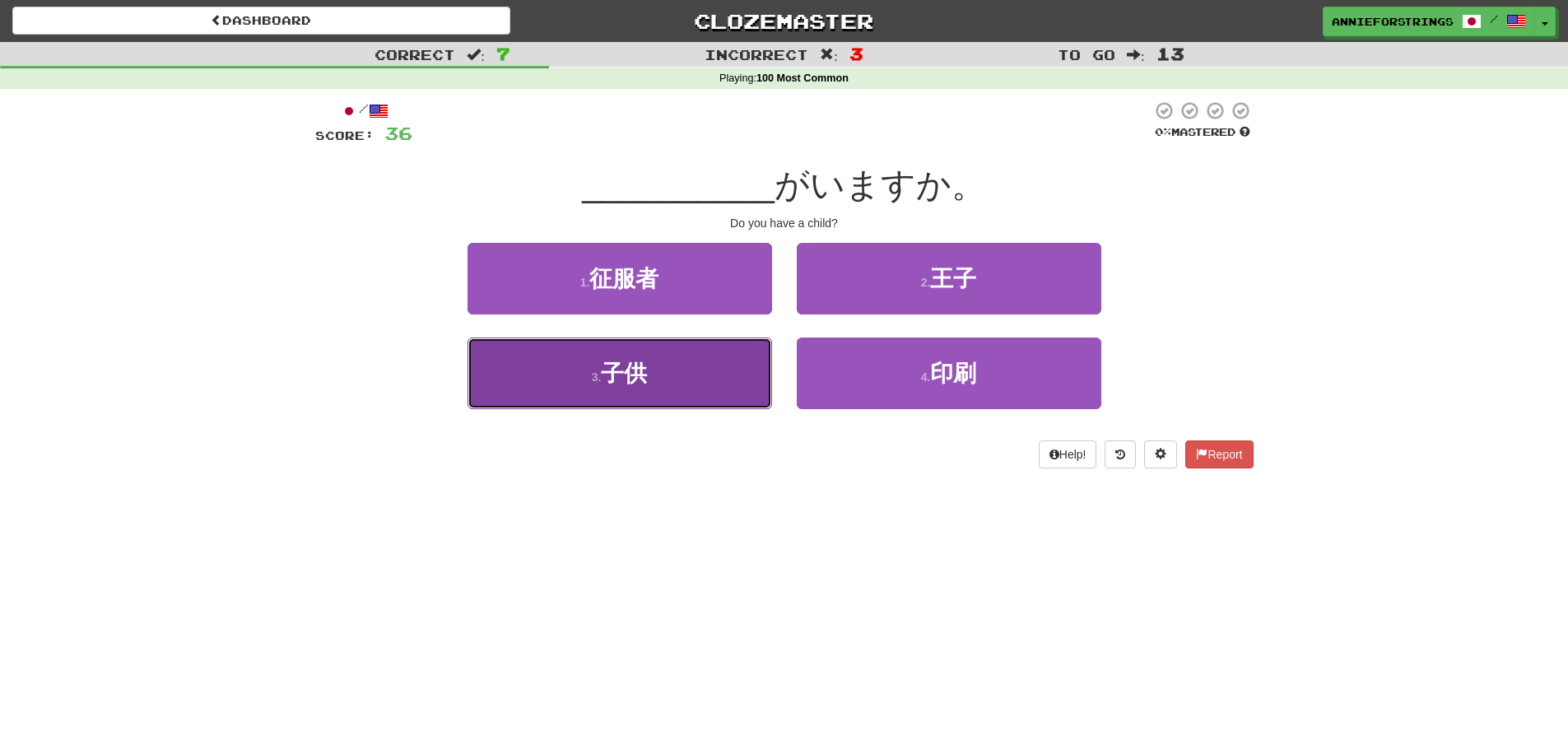
click at [750, 371] on button "3 . 子供" at bounding box center [620, 373] width 305 height 71
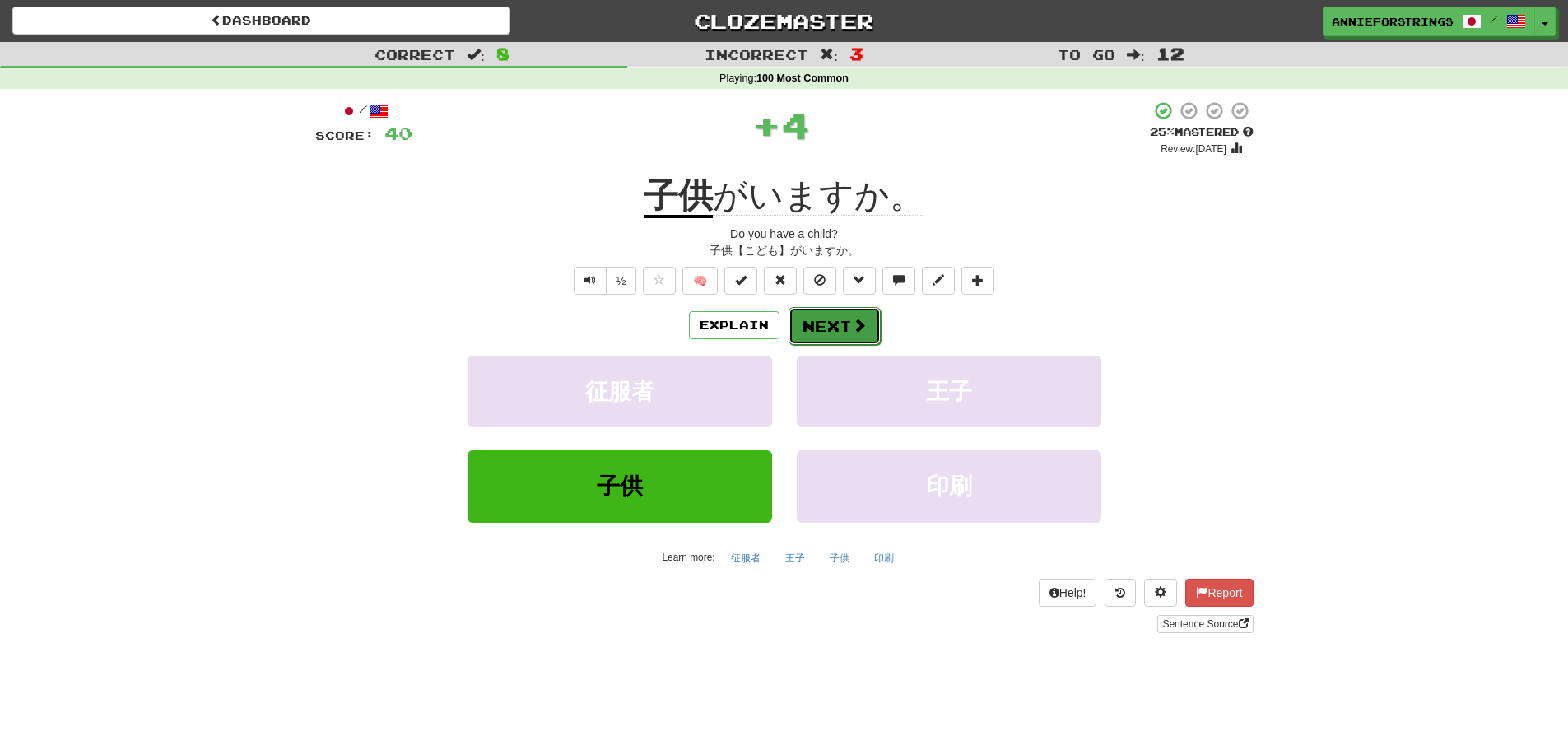
click at [839, 327] on button "Next" at bounding box center [834, 326] width 92 height 38
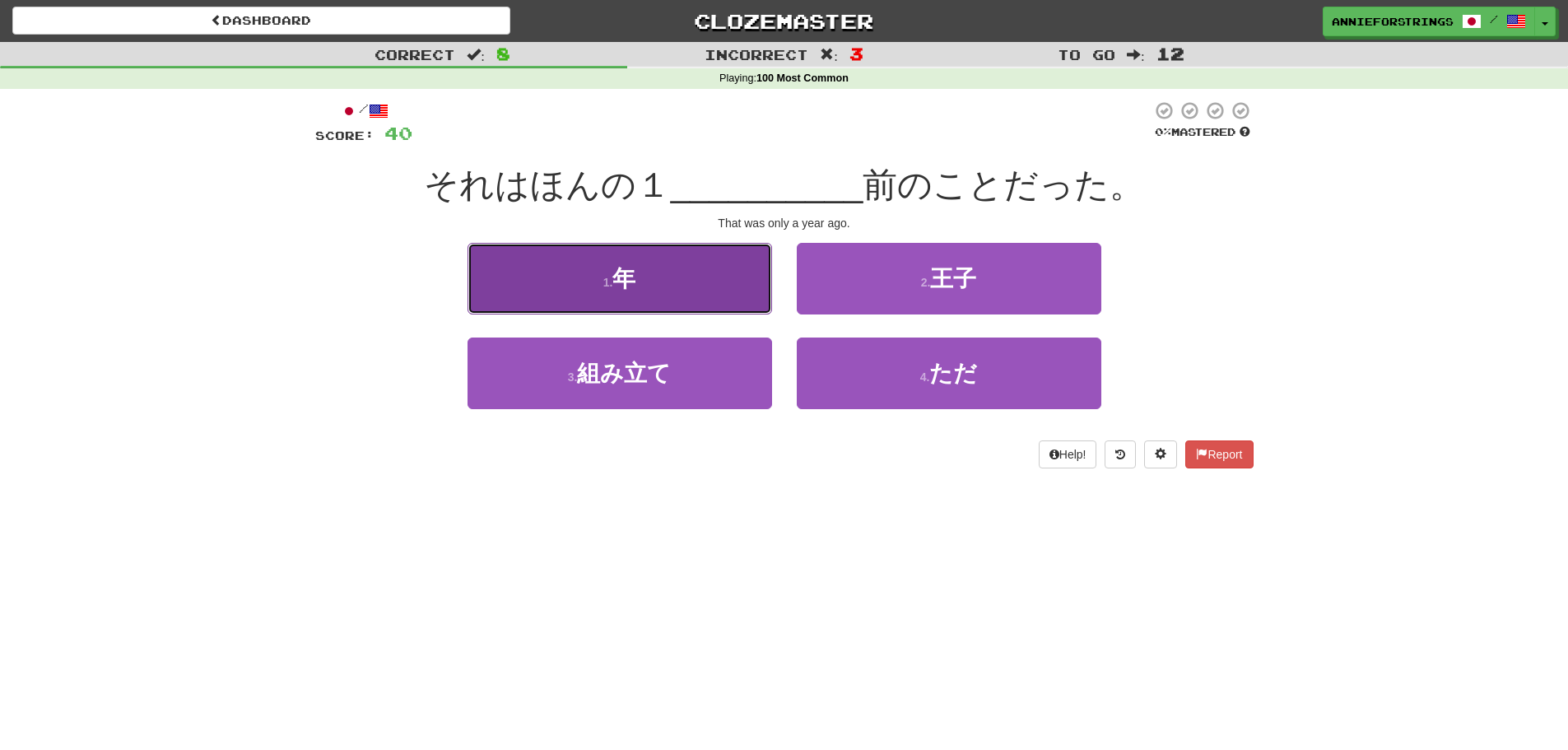
click at [743, 302] on button "1 . 年" at bounding box center [620, 279] width 305 height 71
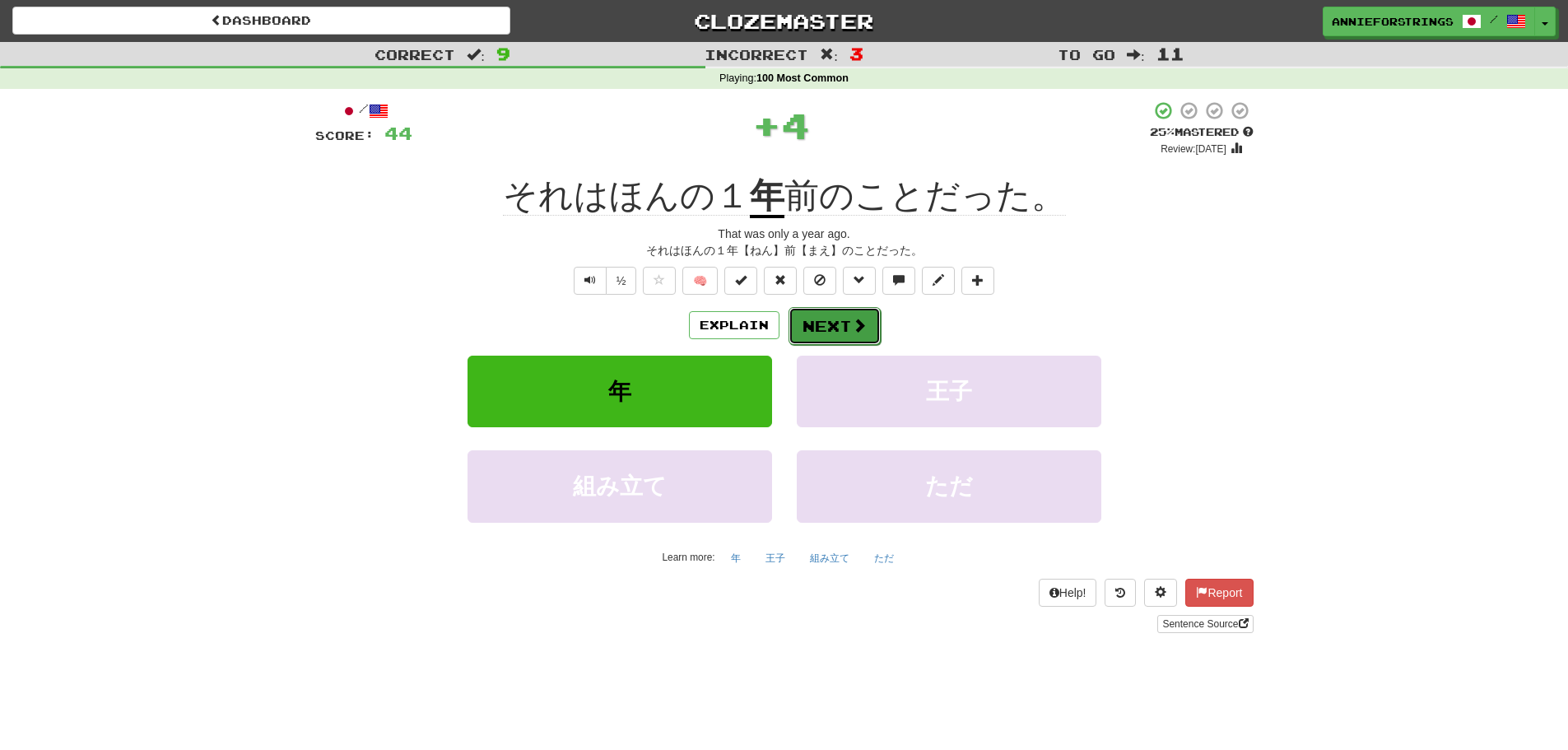
click at [841, 319] on button "Next" at bounding box center [834, 326] width 92 height 38
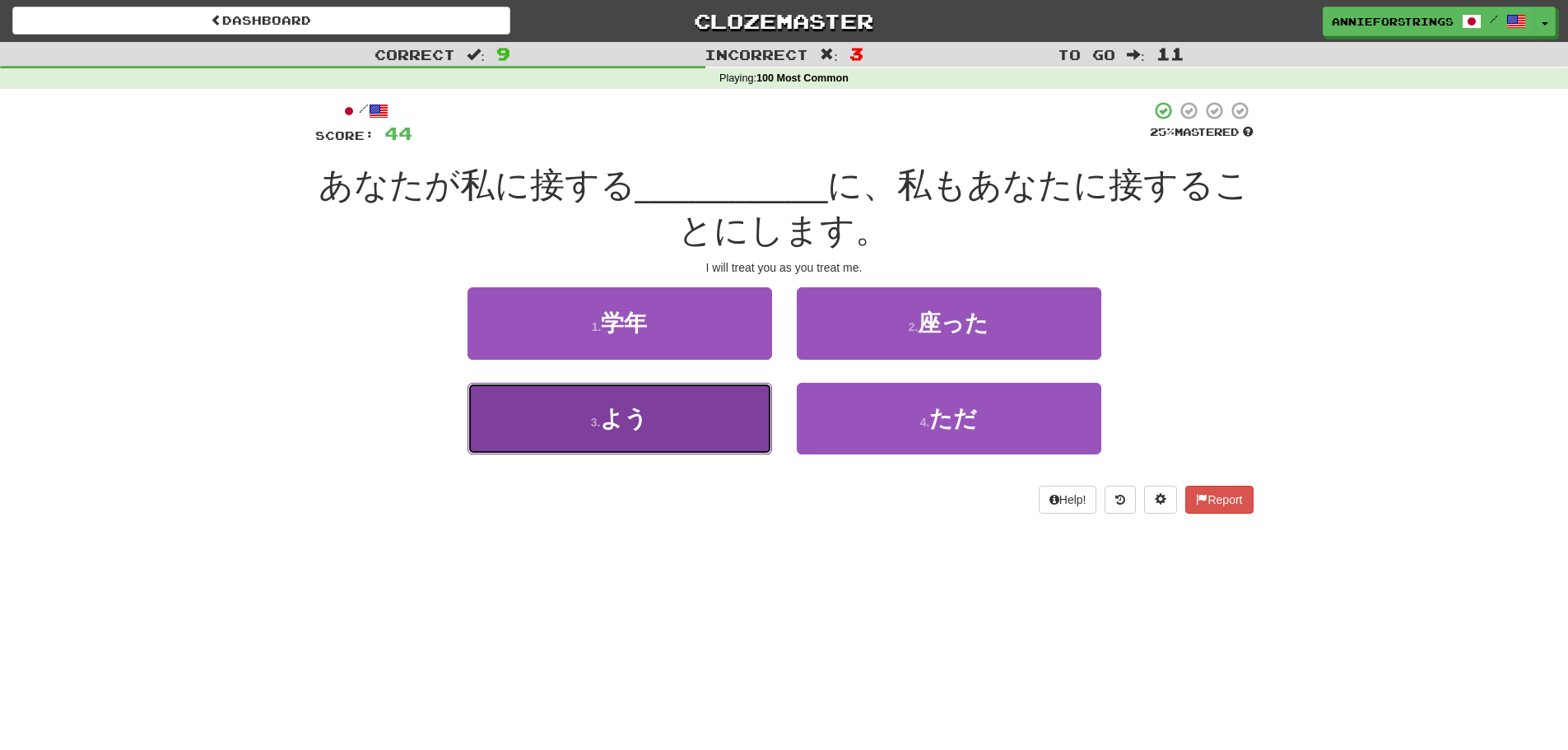
click at [711, 421] on button "3 . よう" at bounding box center [620, 418] width 305 height 71
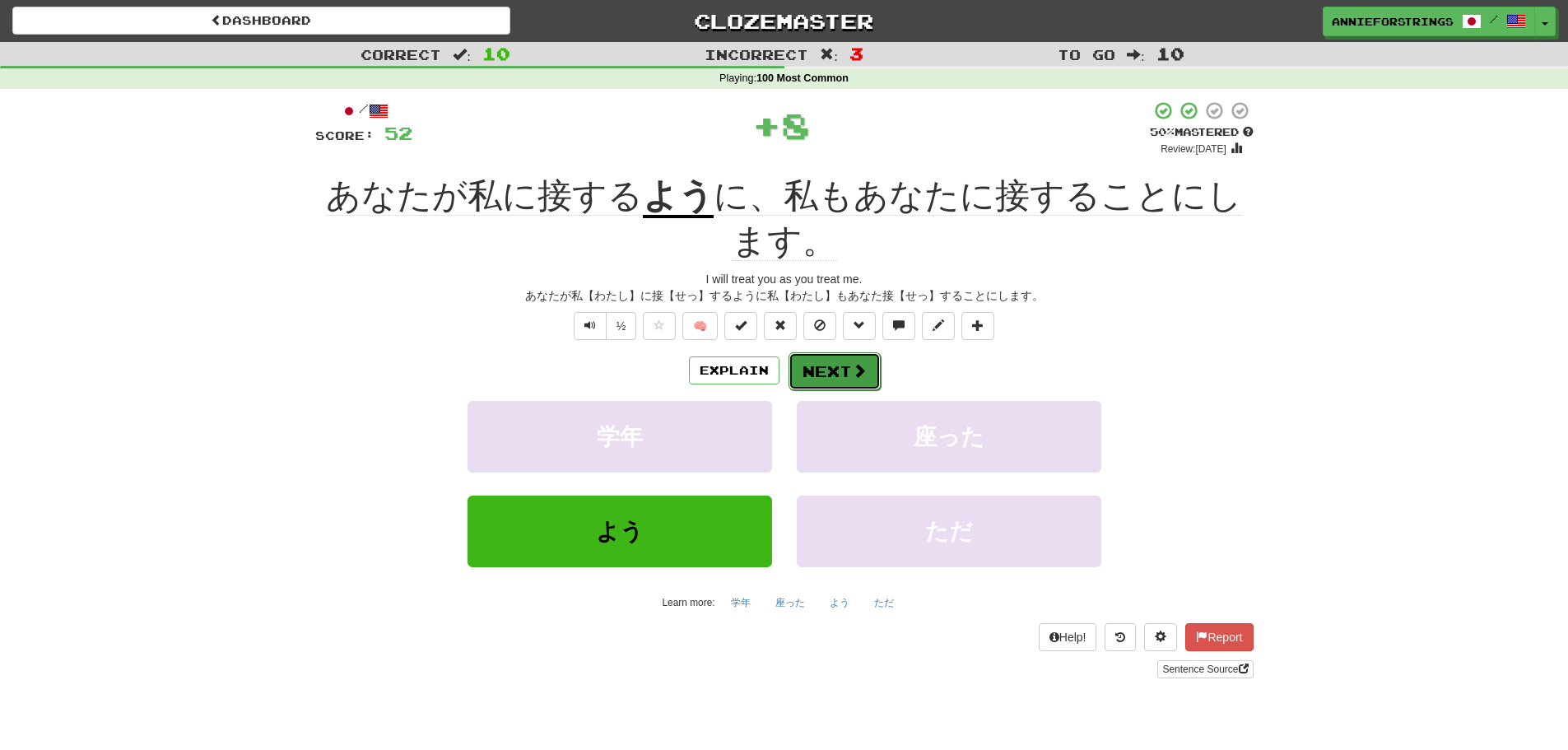
click at [825, 357] on button "Next" at bounding box center [834, 371] width 92 height 38
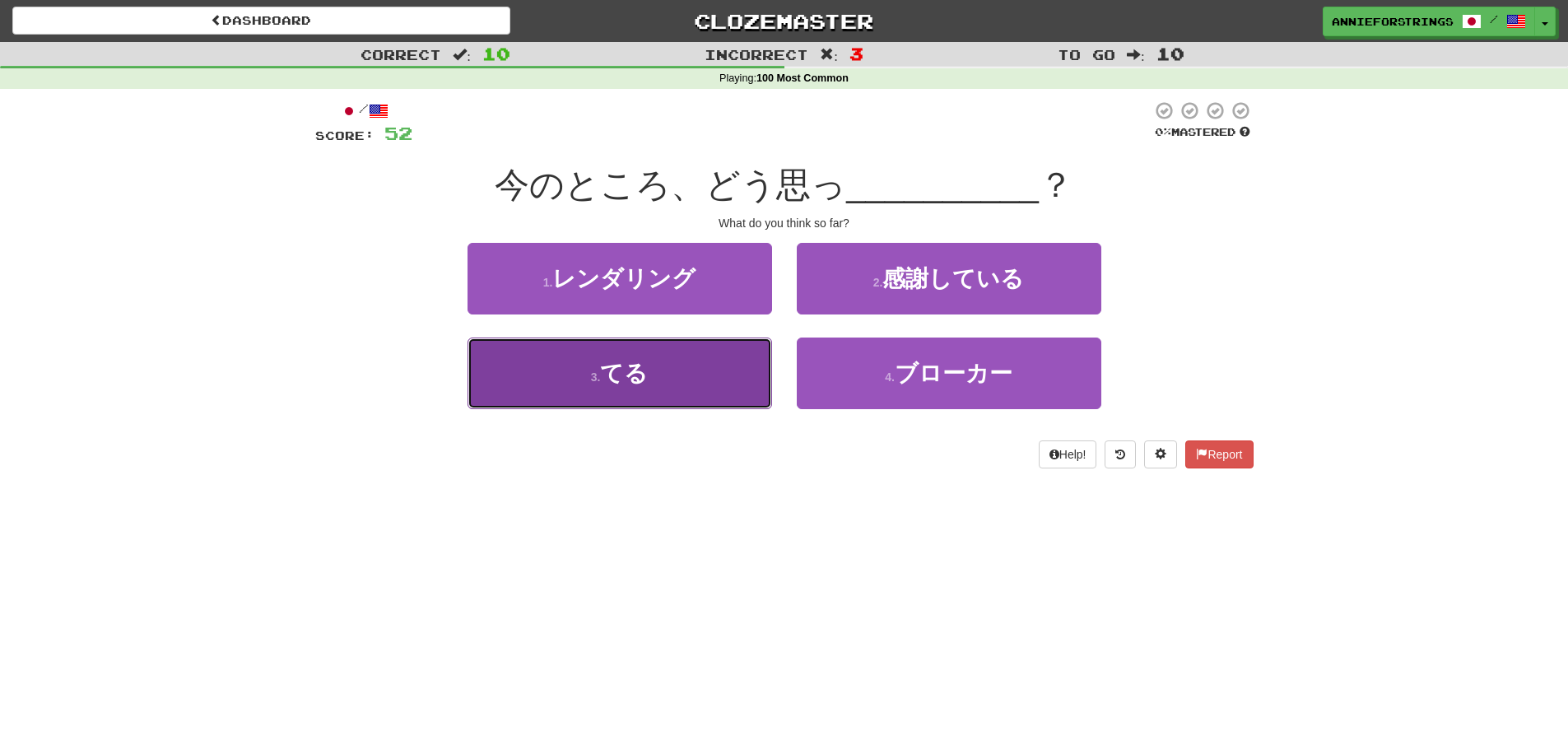
click at [766, 373] on button "3 . てる" at bounding box center [620, 373] width 305 height 71
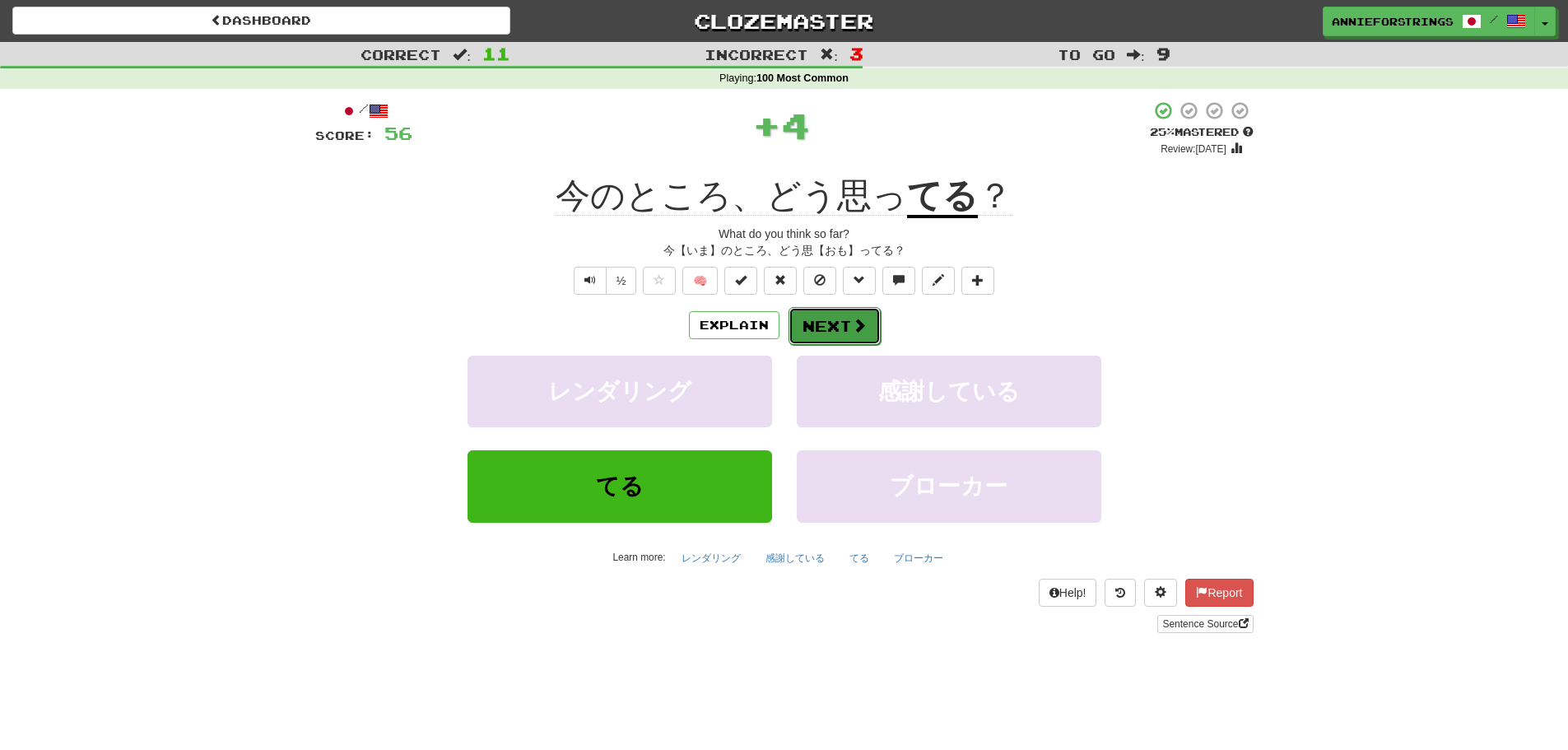
click at [852, 326] on span at bounding box center [859, 324] width 15 height 15
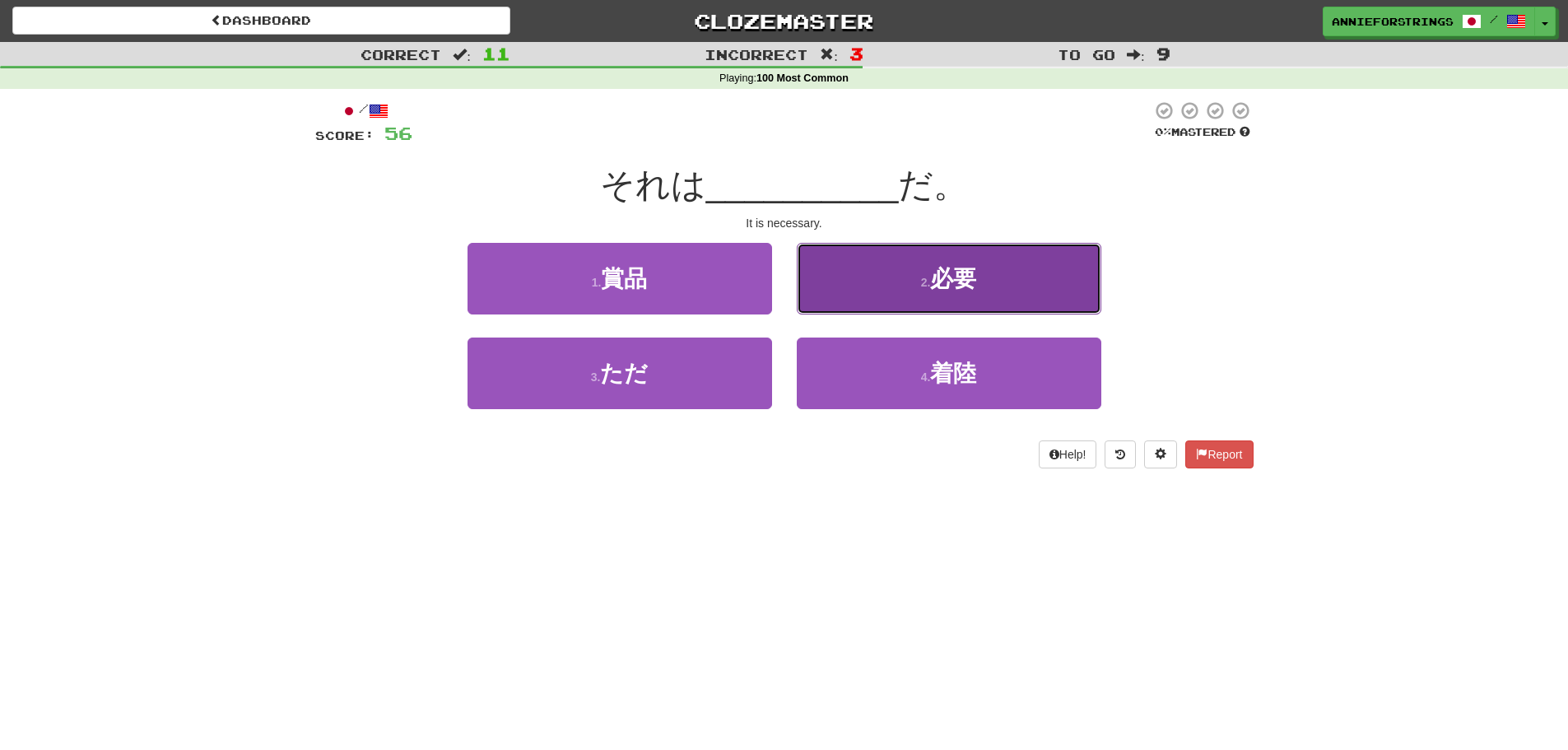
click at [887, 299] on button "2 . 必要" at bounding box center [949, 279] width 305 height 71
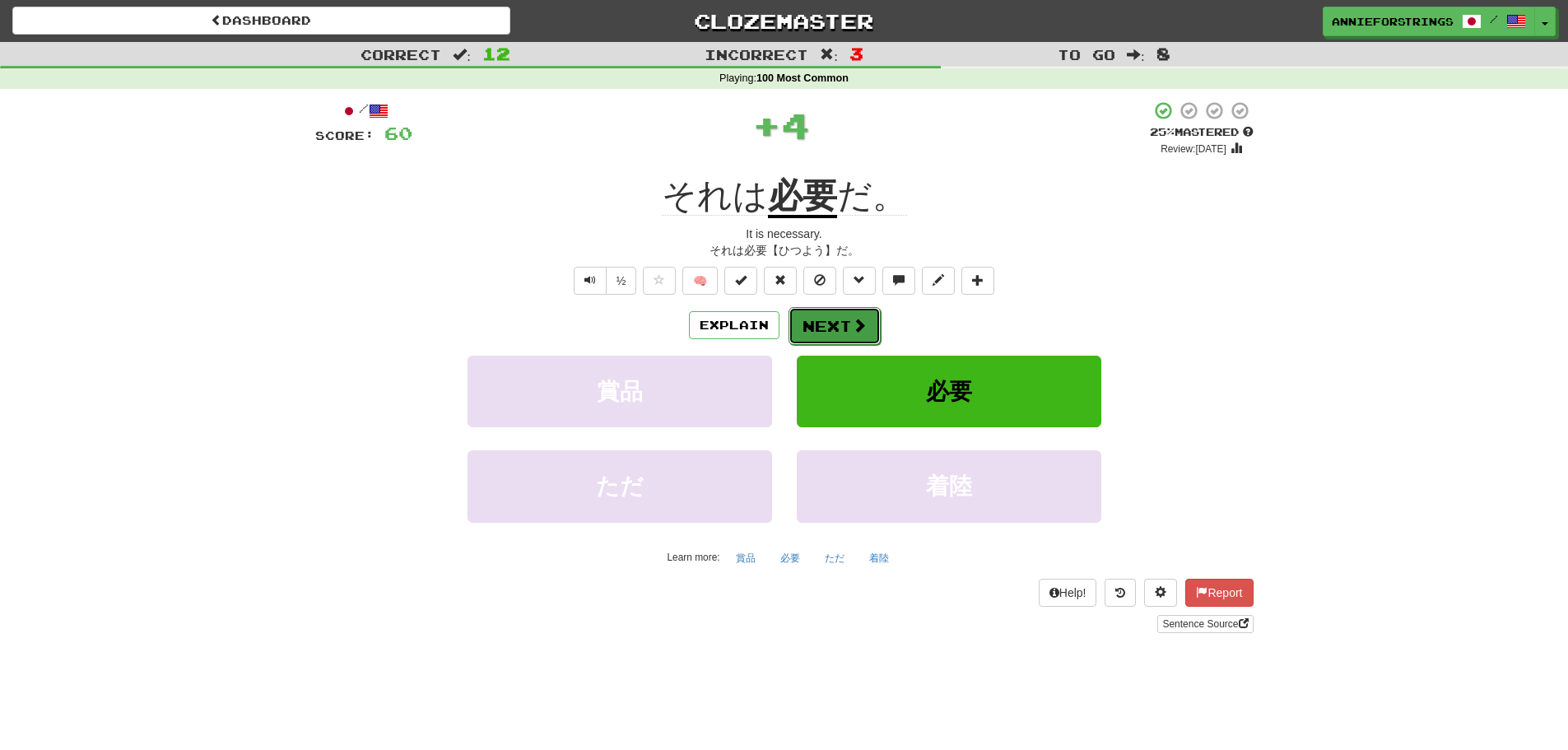
click at [848, 322] on button "Next" at bounding box center [834, 326] width 92 height 38
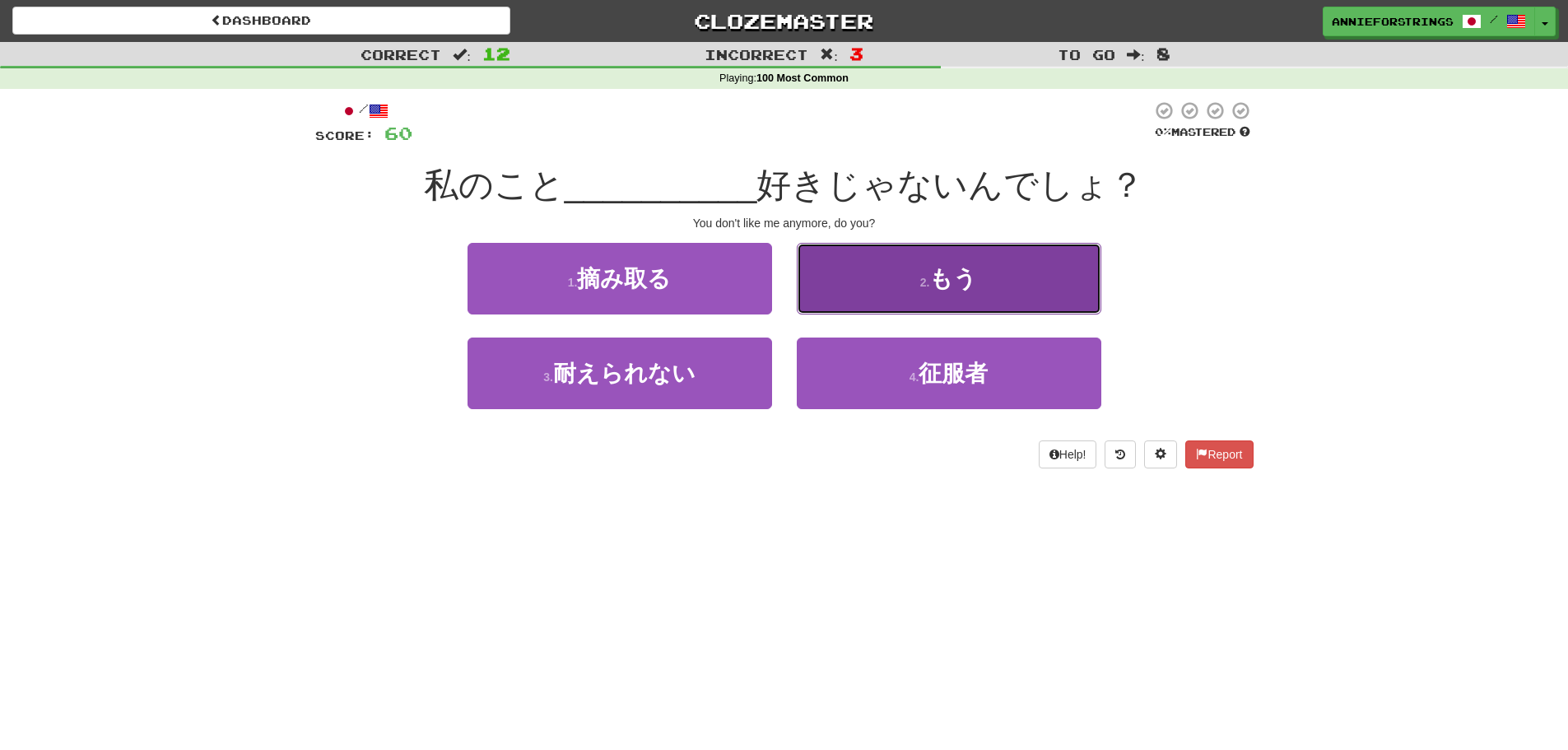
click at [858, 309] on button "2 . もう" at bounding box center [949, 279] width 305 height 71
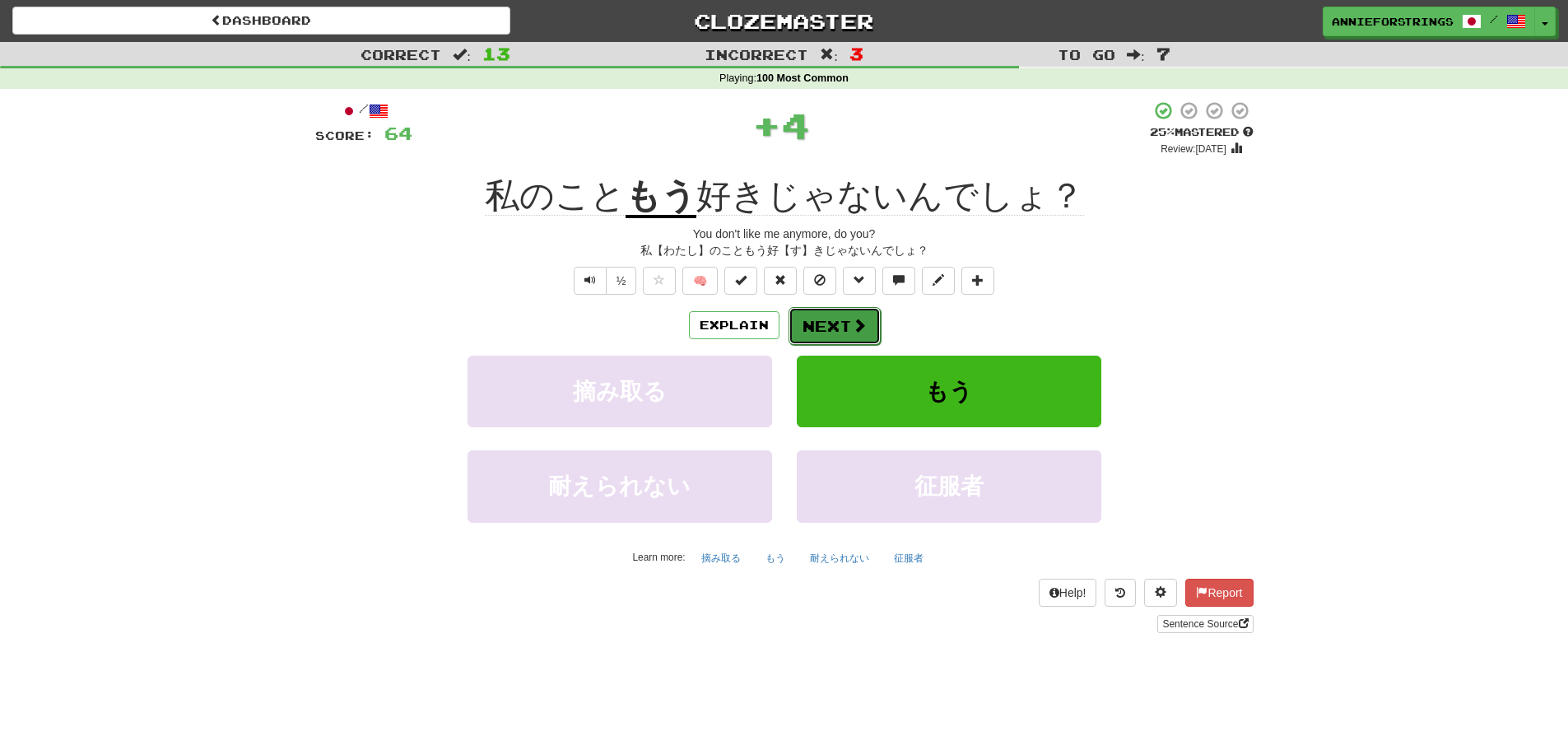
click at [852, 322] on span at bounding box center [859, 324] width 15 height 15
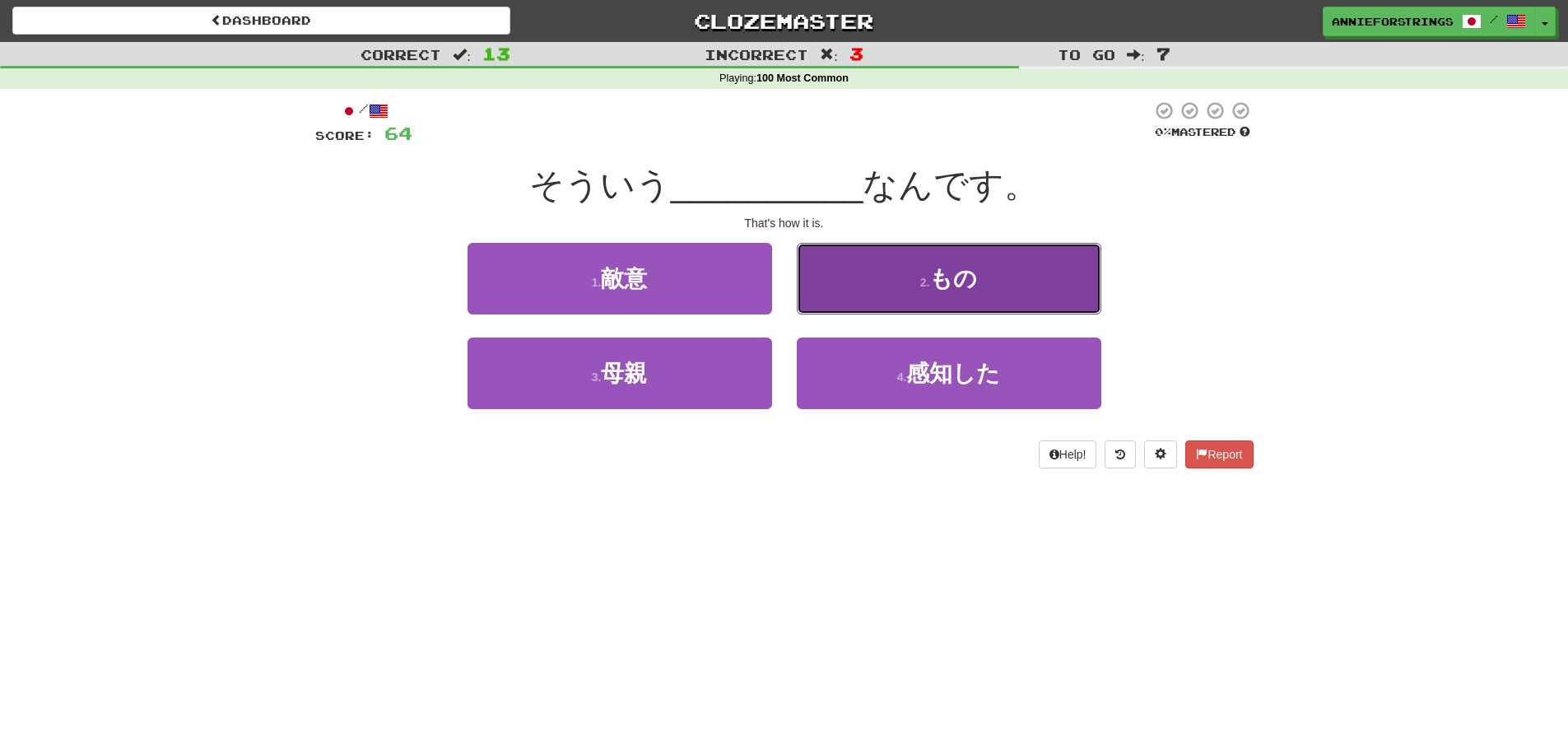
click at [870, 300] on button "2 . もの" at bounding box center [949, 279] width 305 height 71
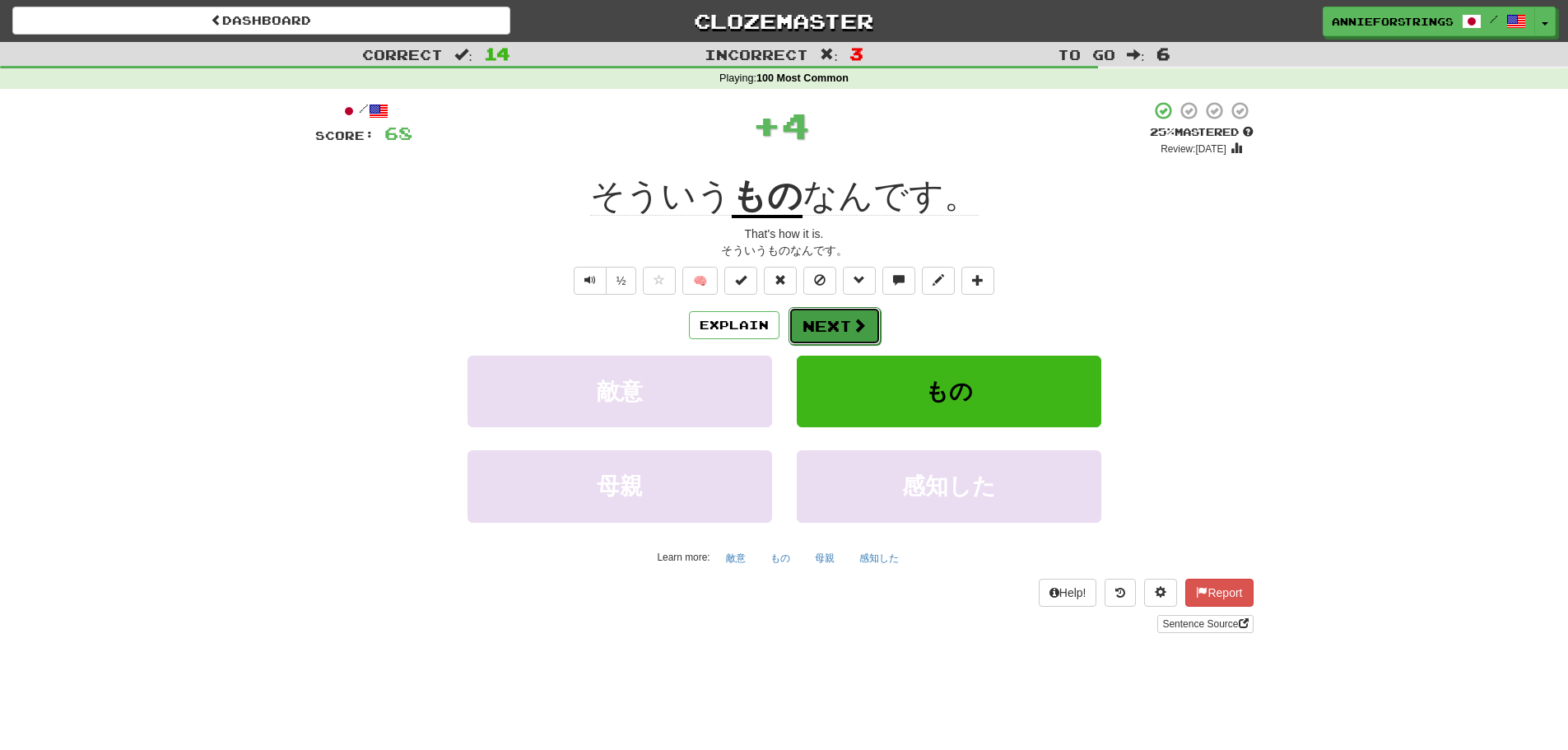
click at [864, 313] on button "Next" at bounding box center [834, 326] width 92 height 38
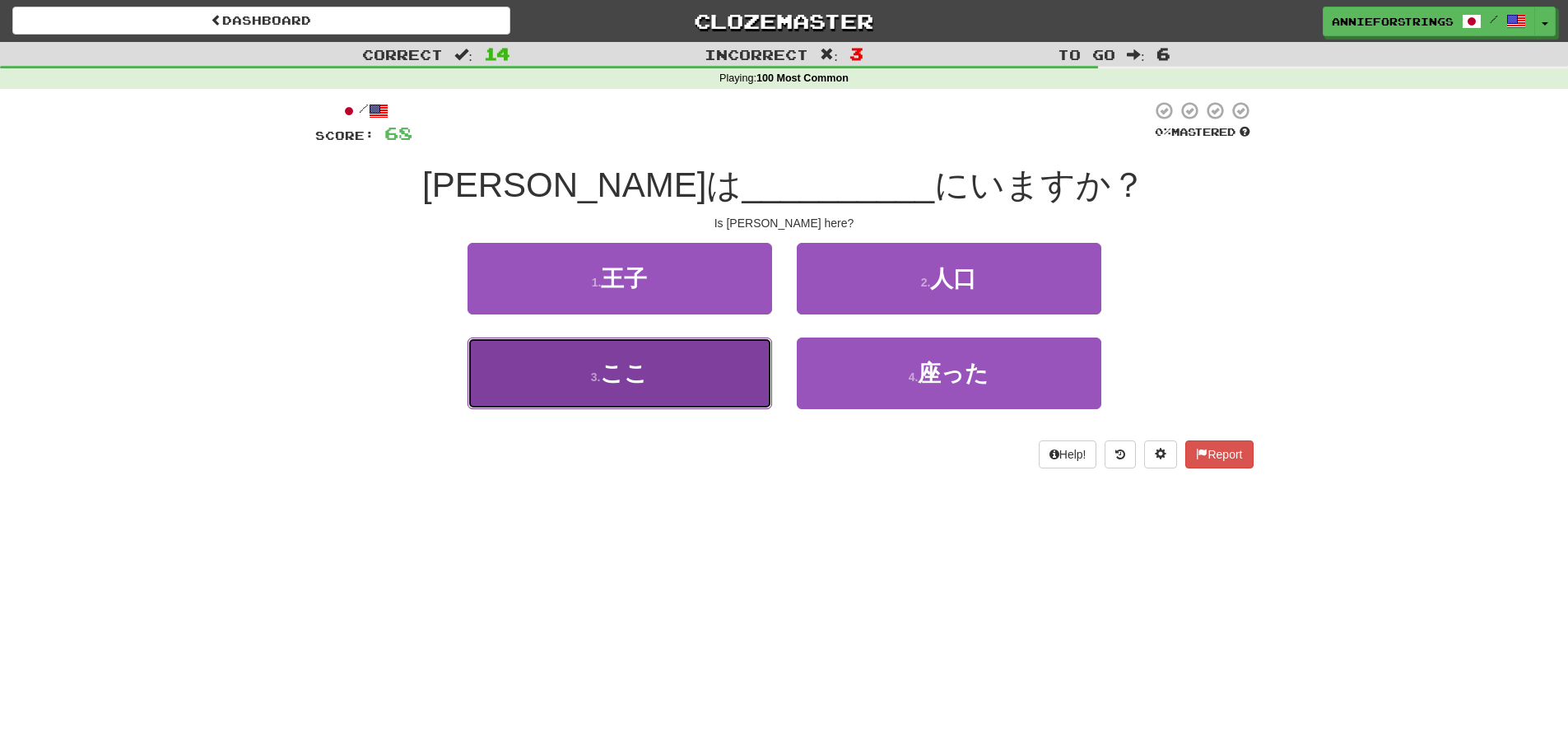
click at [698, 387] on button "3 . ここ" at bounding box center [620, 373] width 305 height 71
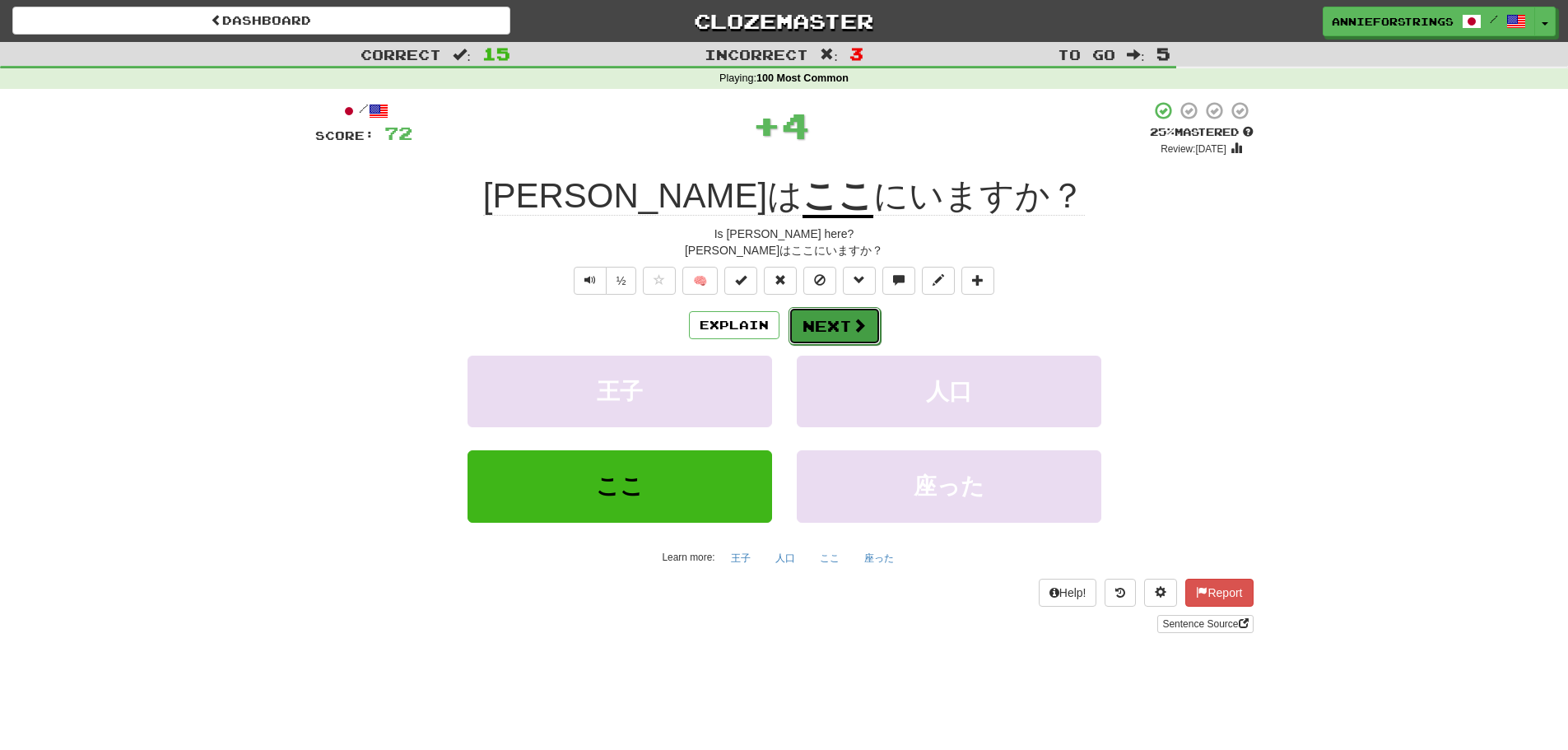
click at [828, 315] on button "Next" at bounding box center [834, 326] width 92 height 38
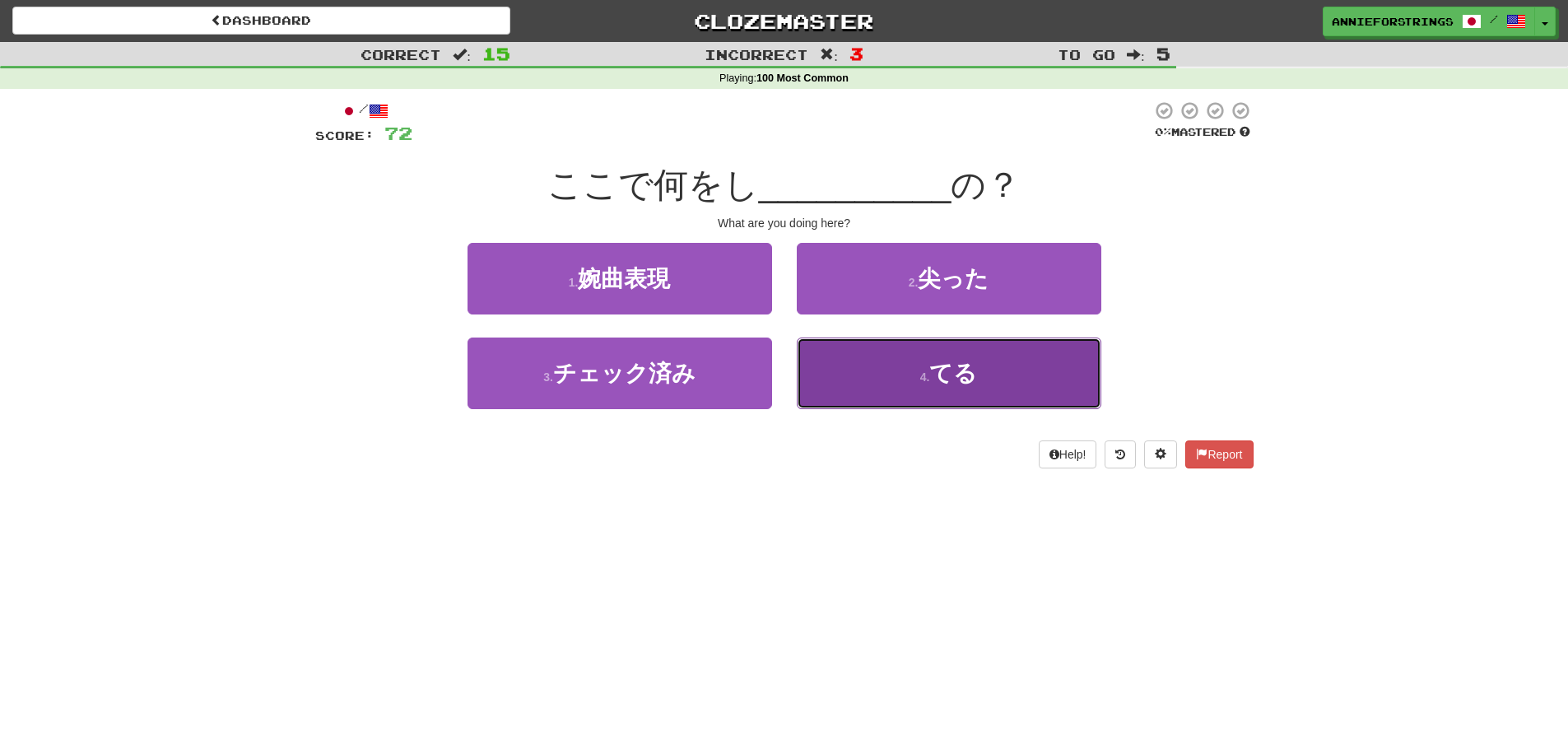
click at [824, 390] on button "4 . てる" at bounding box center [949, 373] width 305 height 71
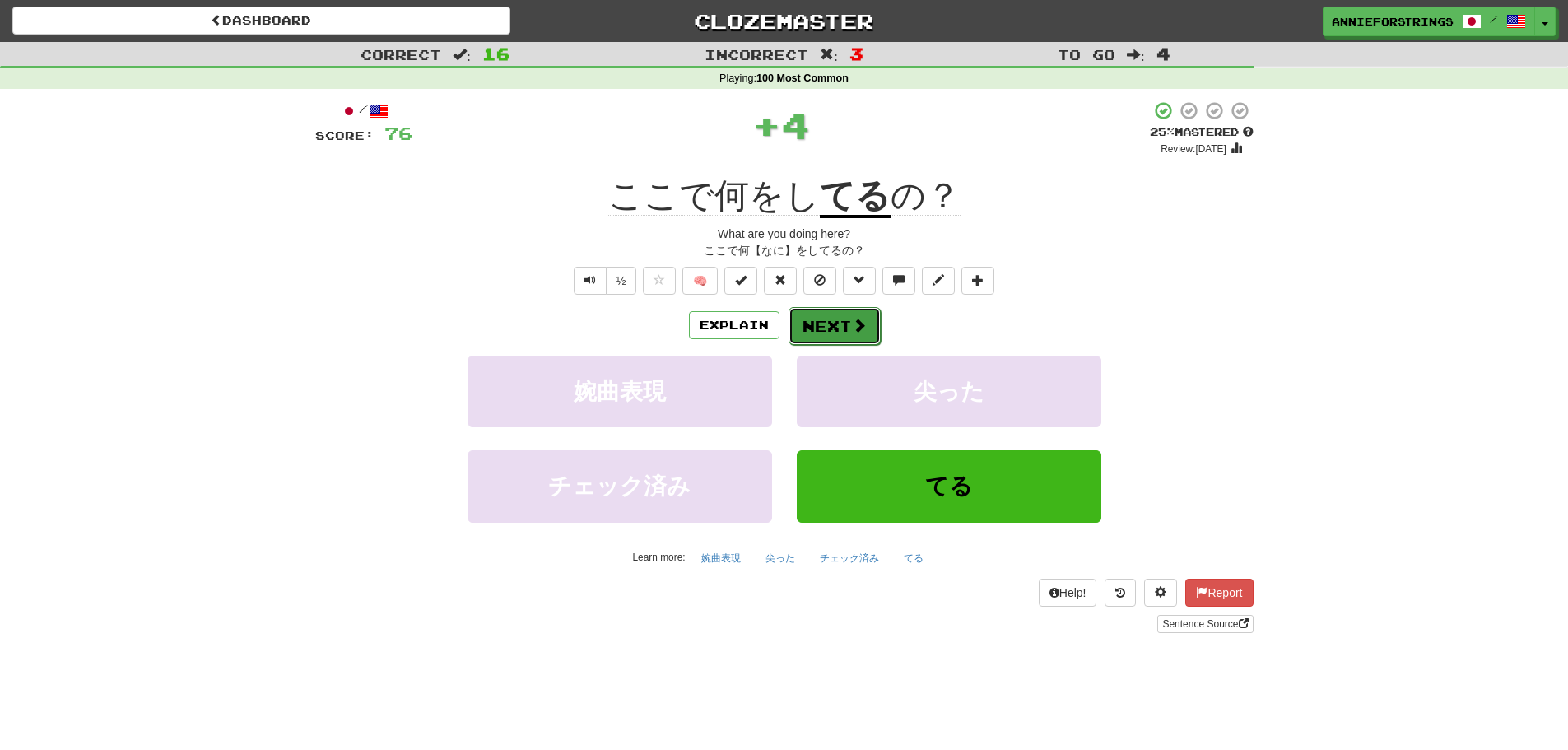
click at [824, 317] on button "Next" at bounding box center [834, 326] width 92 height 38
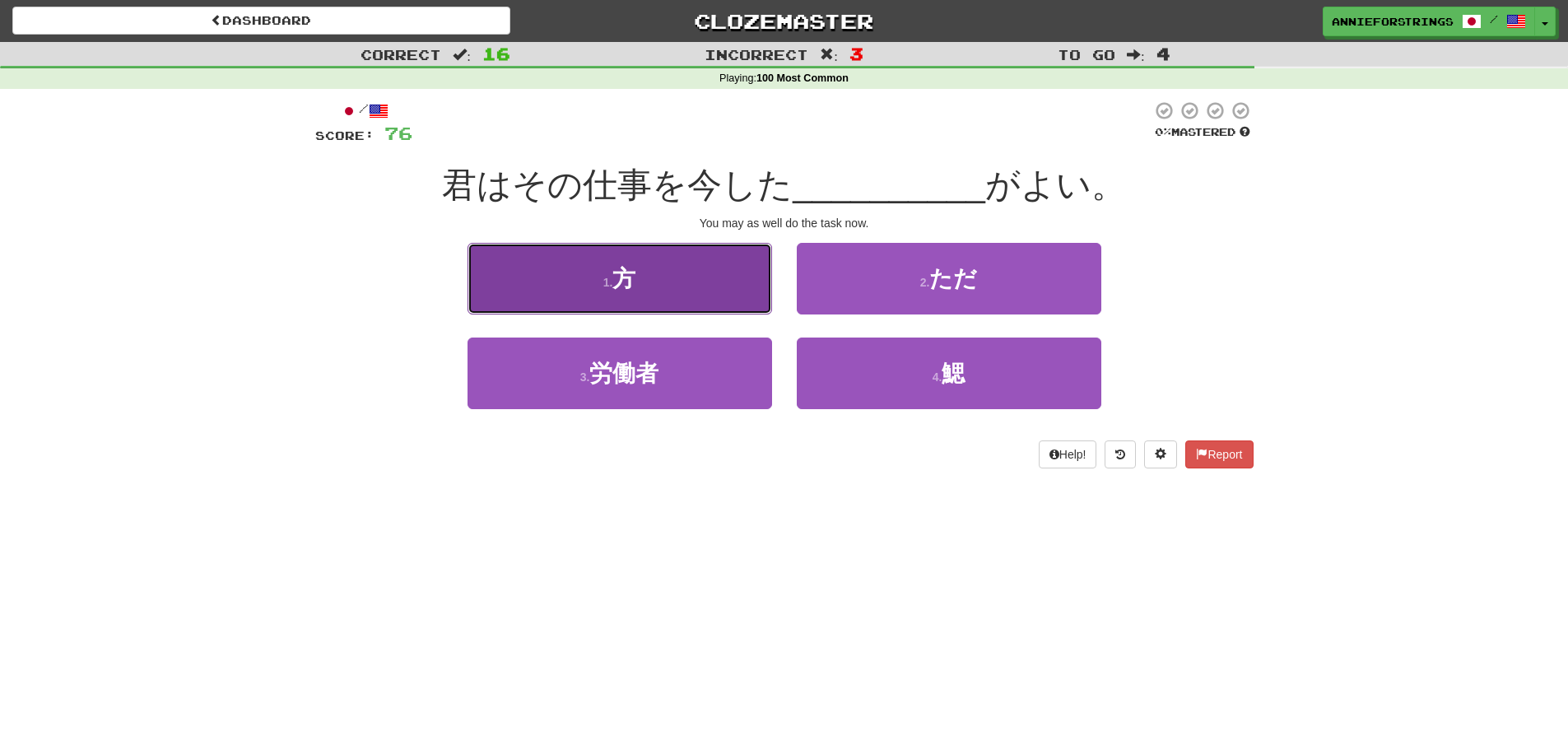
click at [730, 306] on button "1 . 方" at bounding box center [620, 279] width 305 height 71
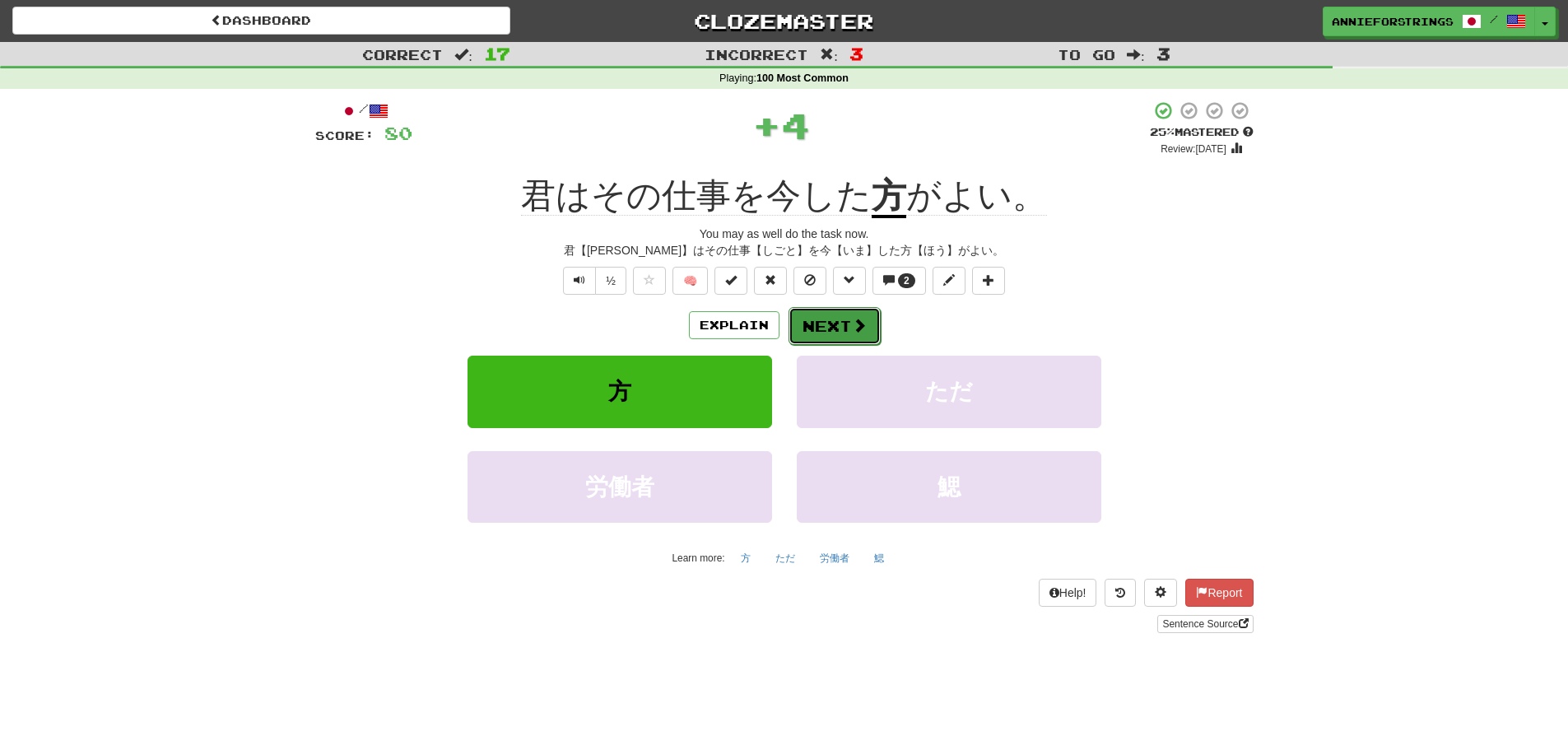
click at [828, 330] on button "Next" at bounding box center [834, 326] width 92 height 38
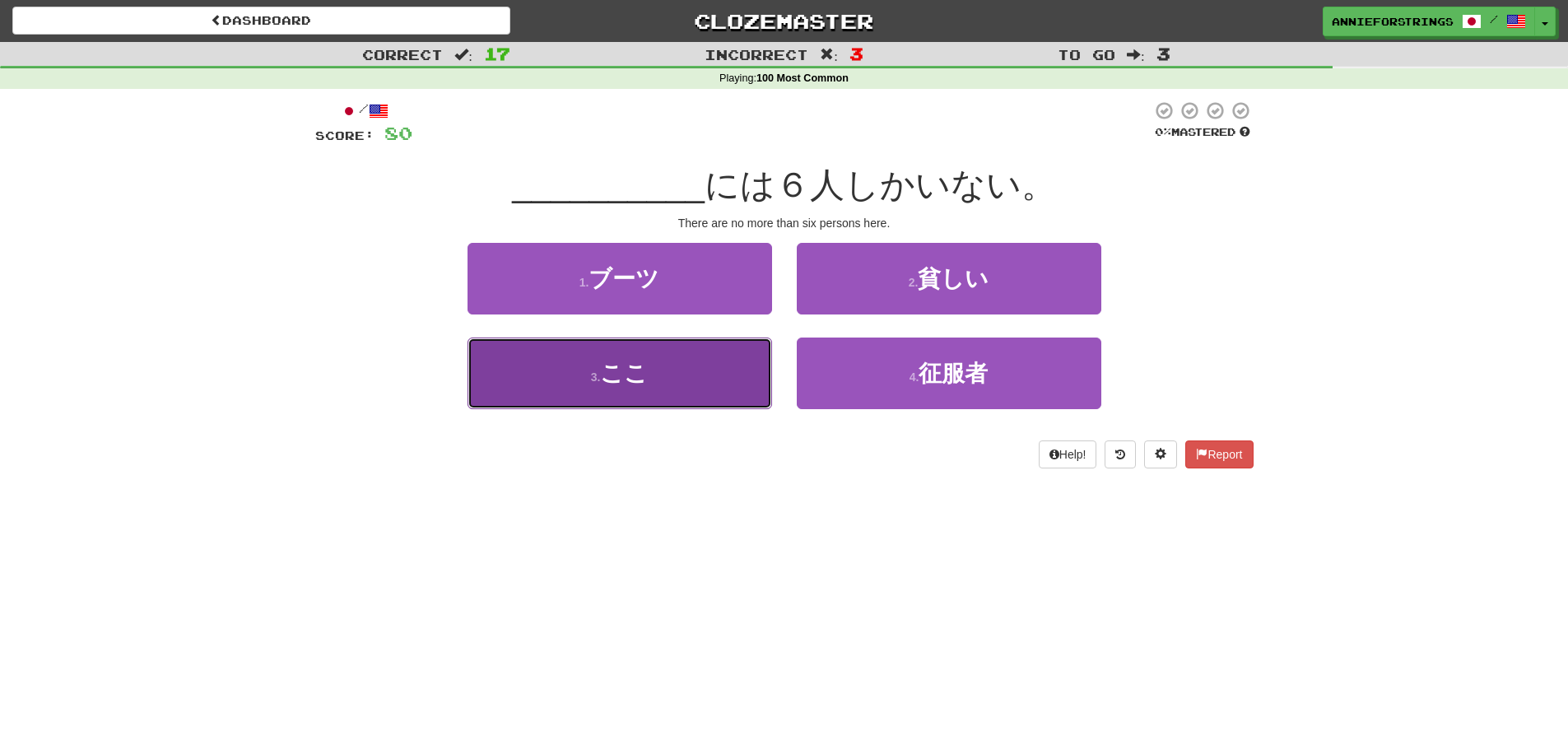
click at [696, 358] on button "3 . ここ" at bounding box center [620, 373] width 305 height 71
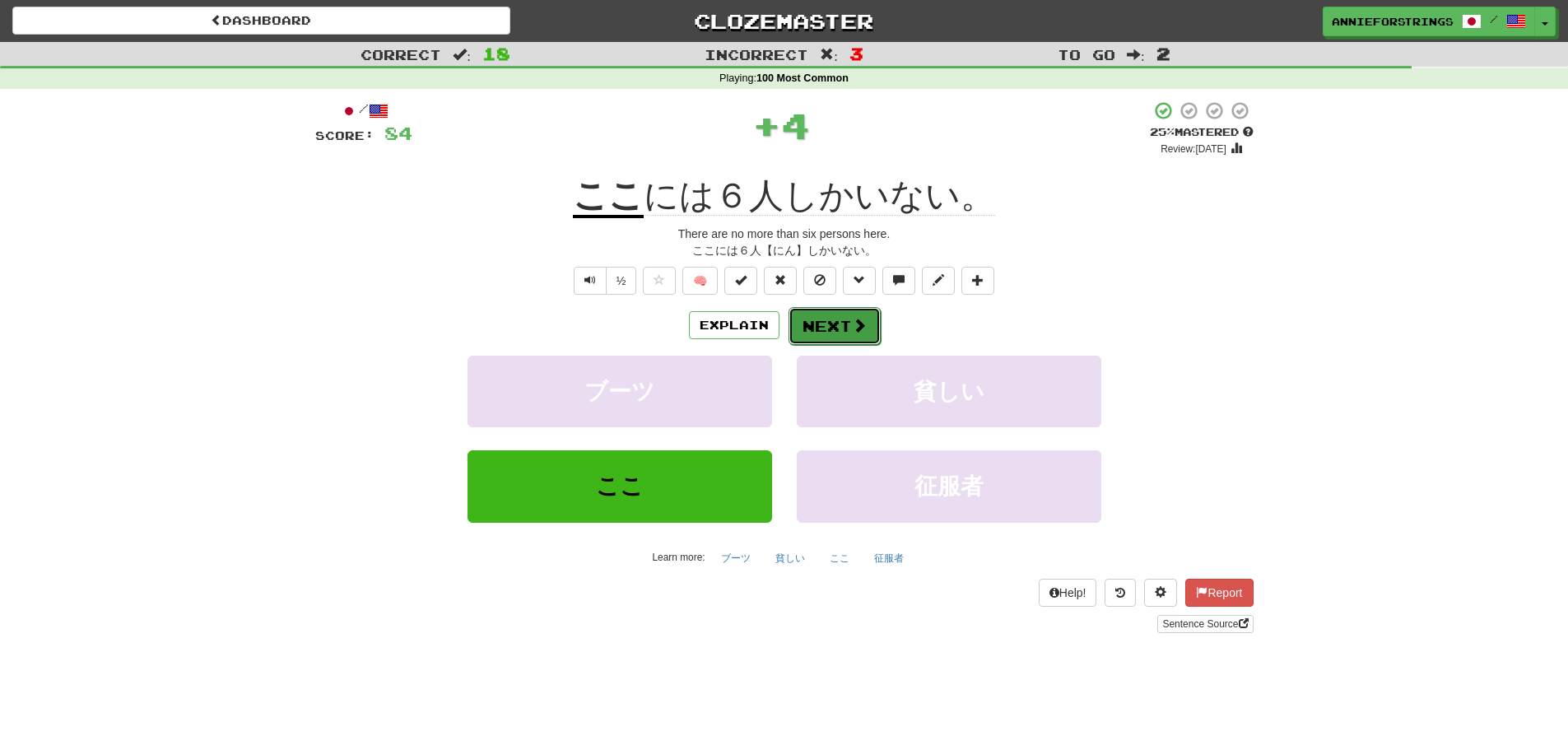
click at [811, 317] on button "Next" at bounding box center [834, 326] width 92 height 38
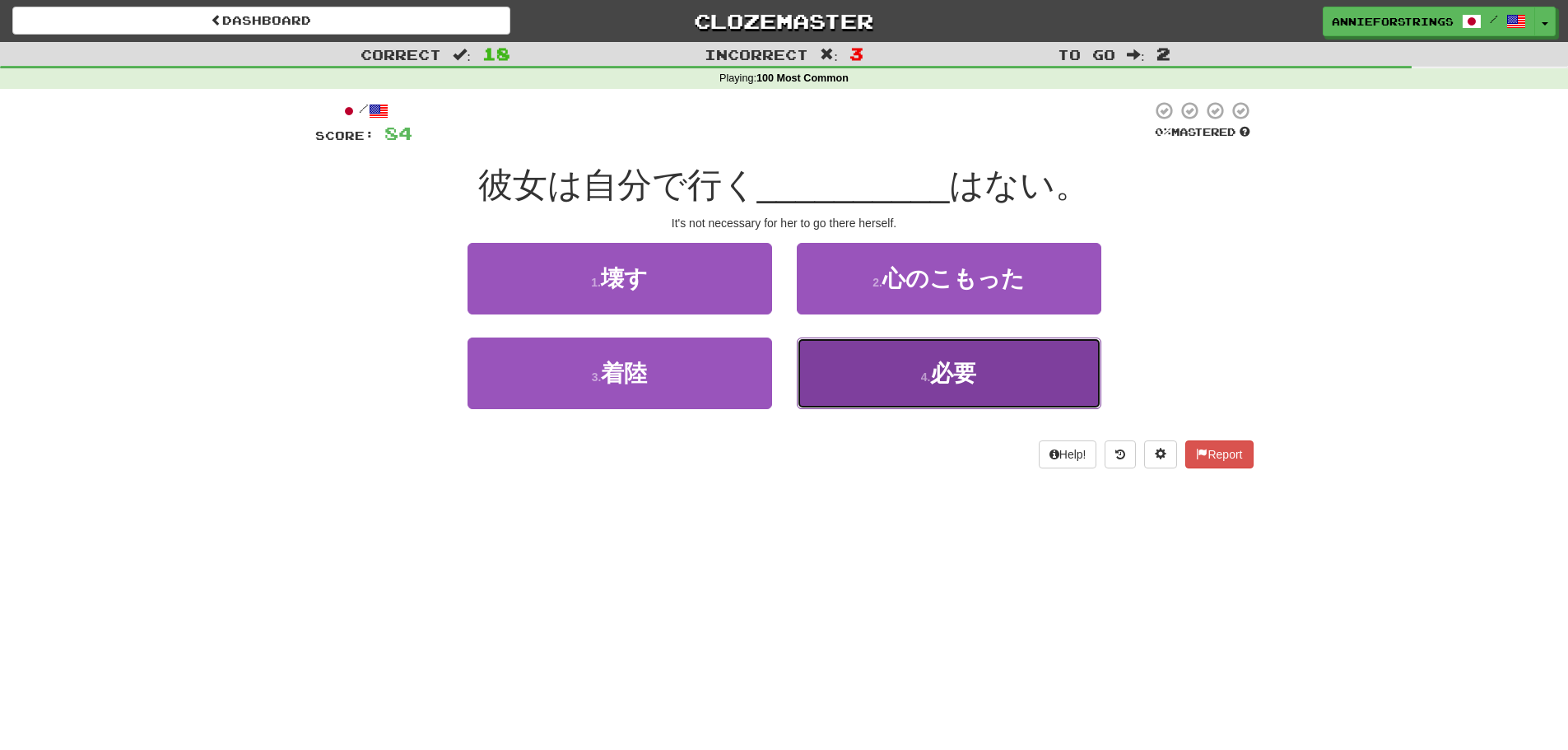
click at [851, 370] on button "4 . 必要" at bounding box center [949, 373] width 305 height 71
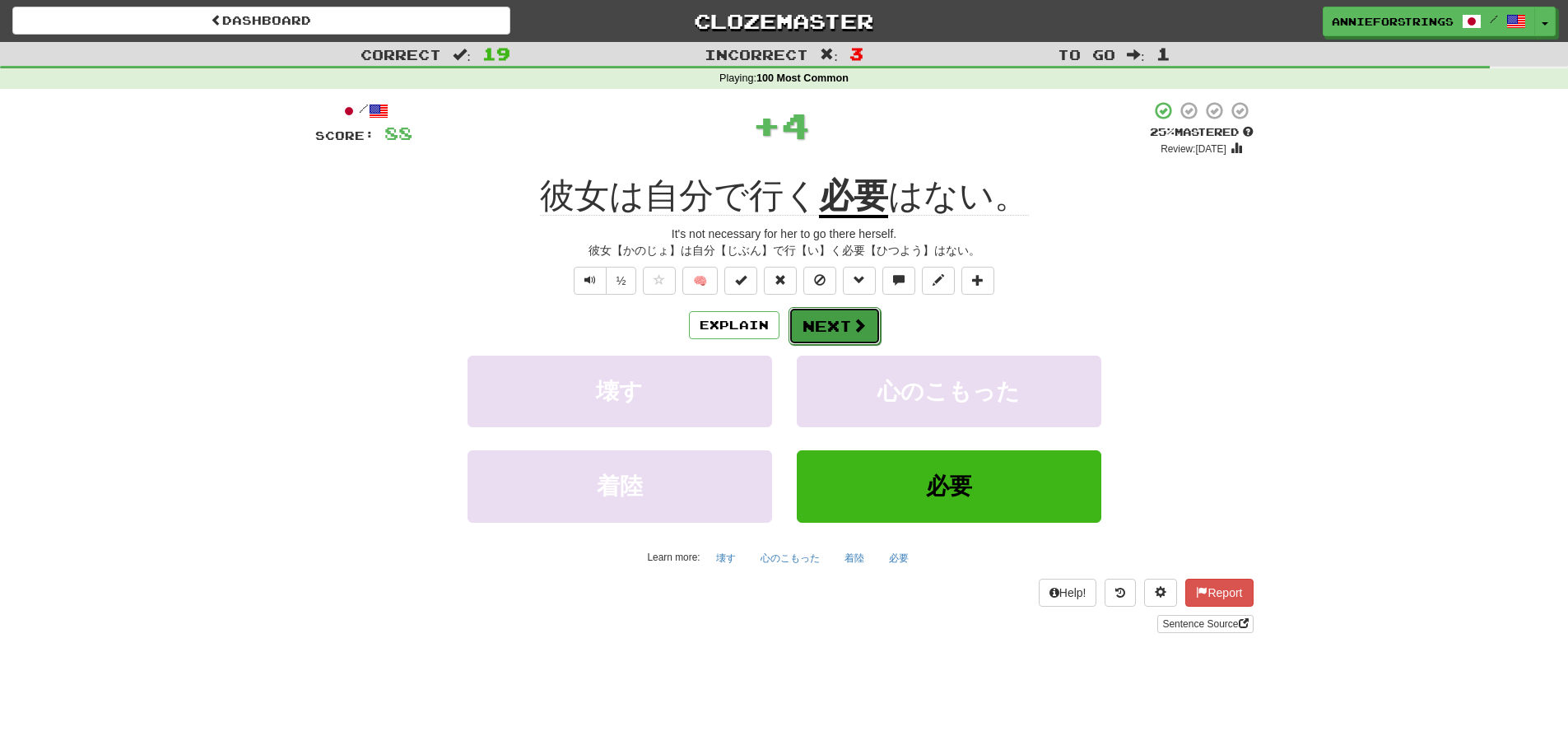
click at [841, 332] on button "Next" at bounding box center [834, 326] width 92 height 38
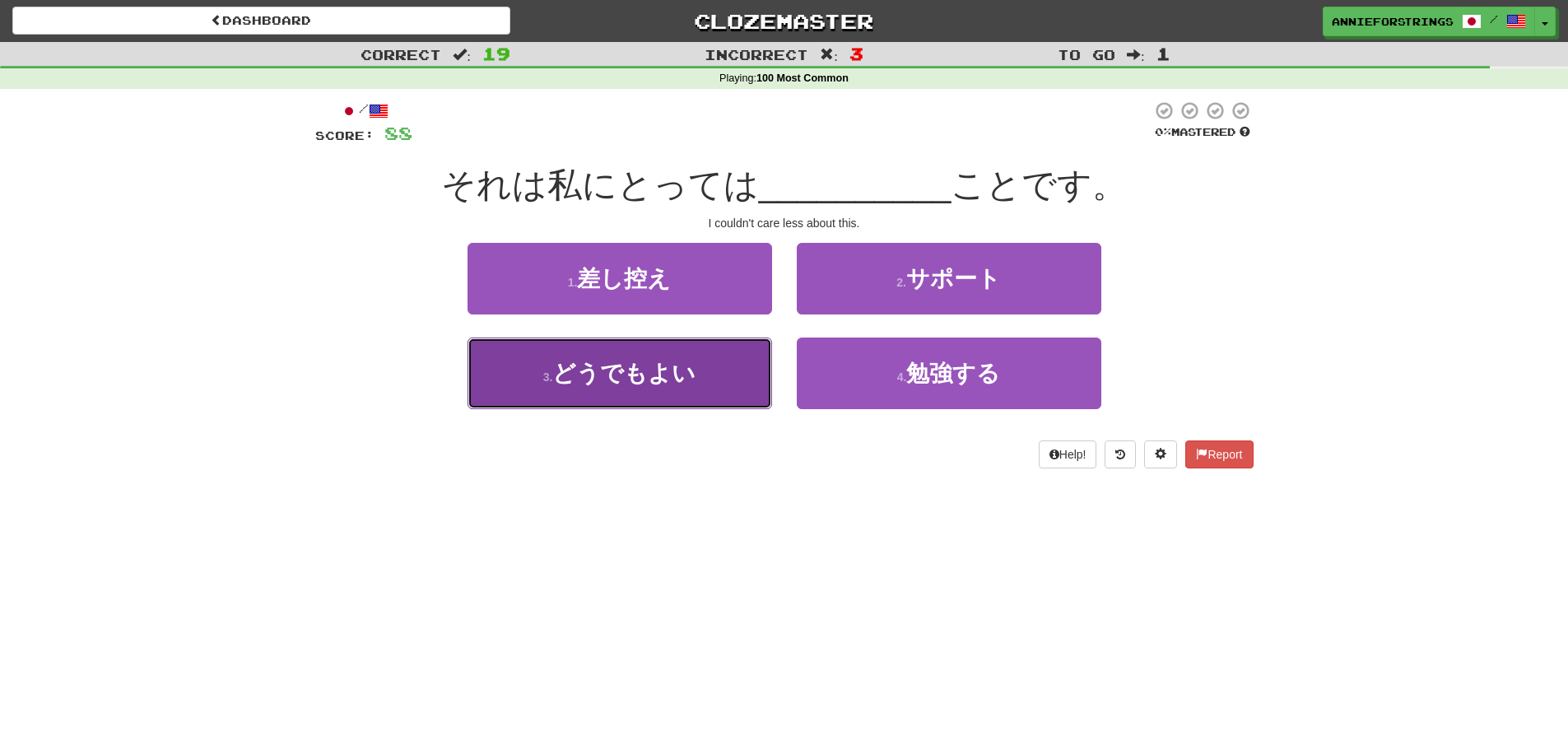
click at [730, 367] on button "3 . どうでもよい" at bounding box center [620, 373] width 305 height 71
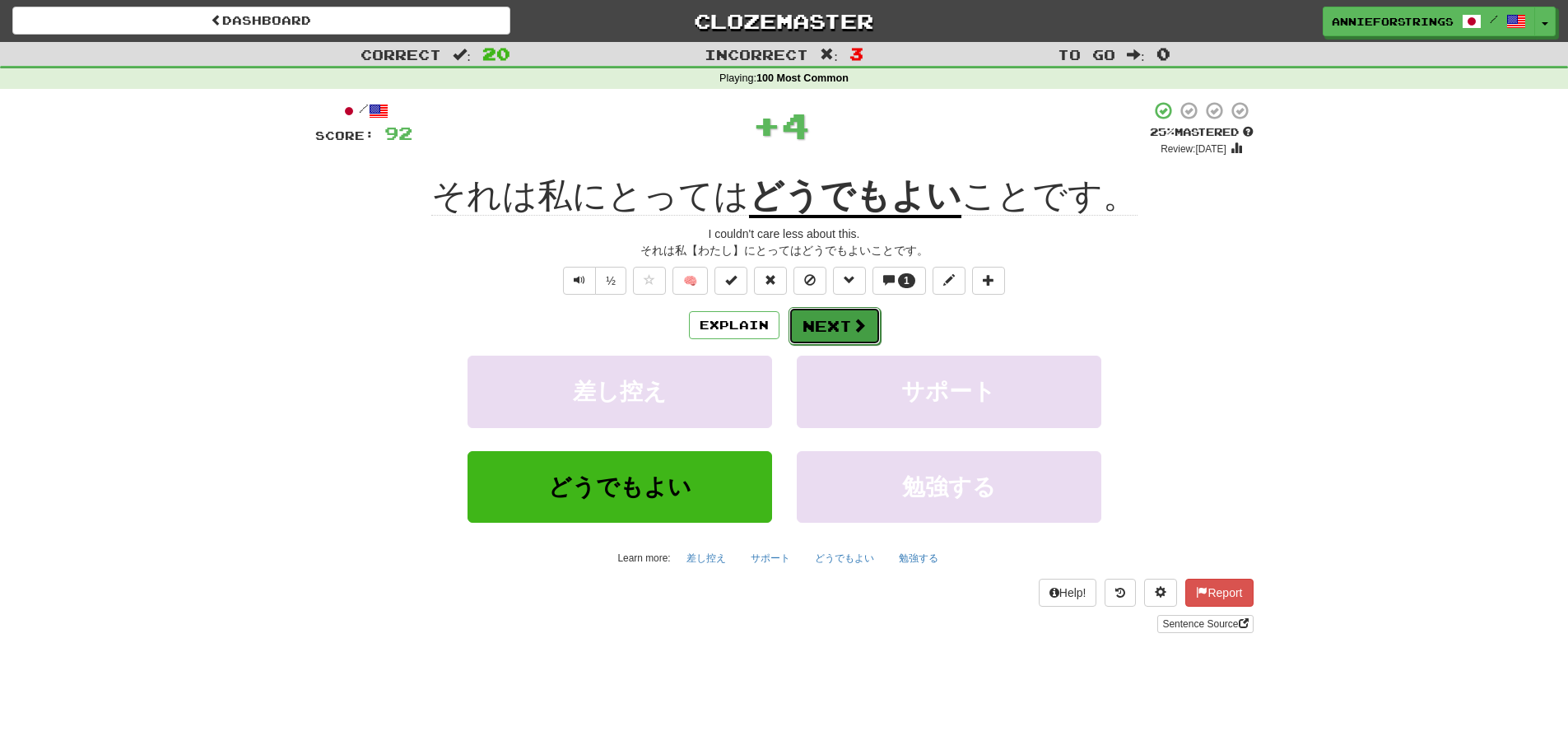
click at [856, 332] on span at bounding box center [859, 324] width 15 height 15
